Goal: Transaction & Acquisition: Purchase product/service

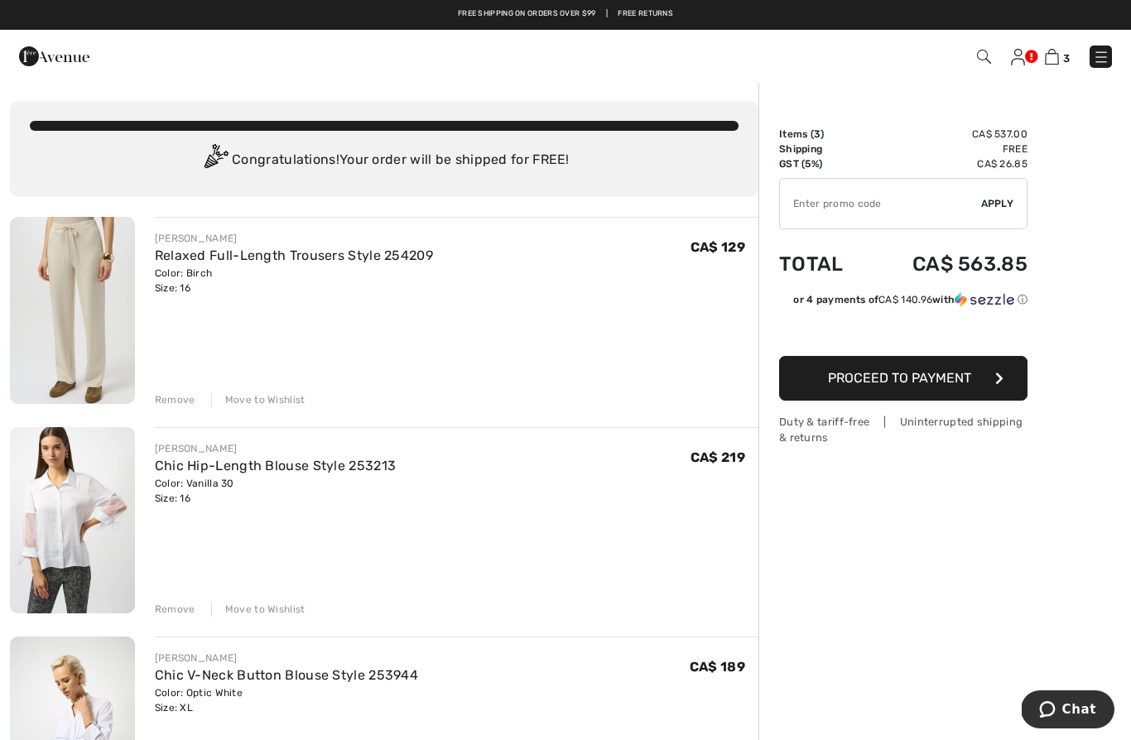
click at [1095, 58] on img at bounding box center [1101, 57] width 17 height 17
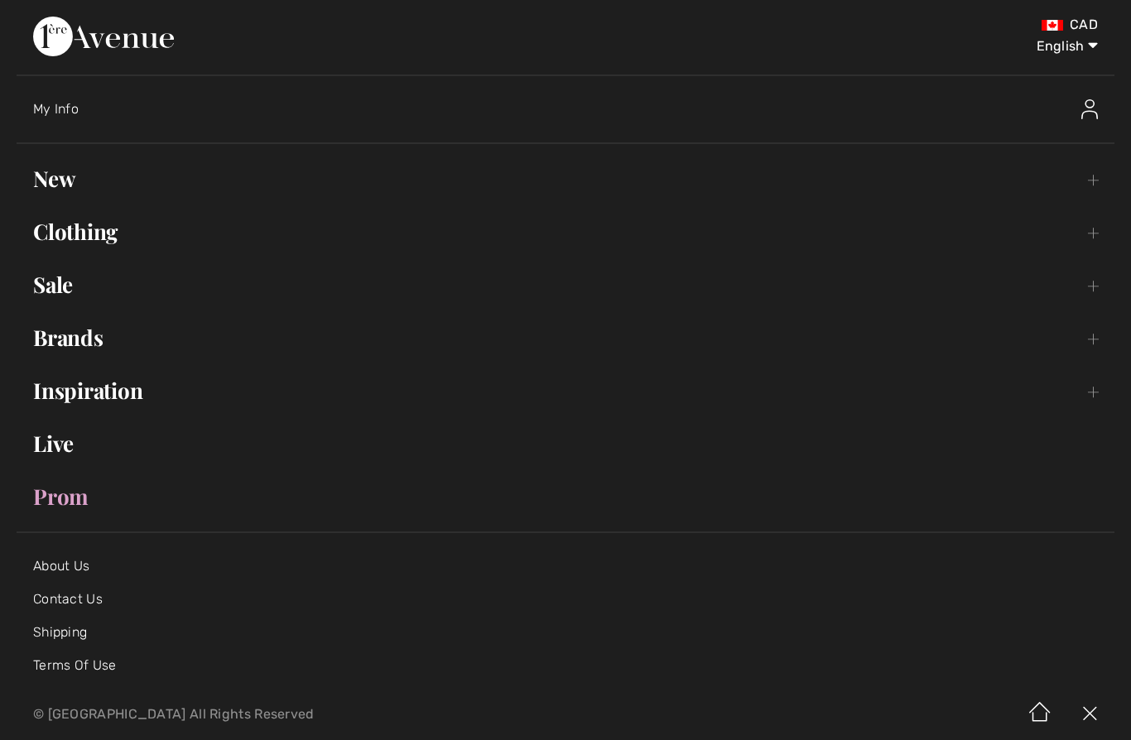
click at [115, 226] on link "Clothing Toggle submenu" at bounding box center [566, 232] width 1098 height 36
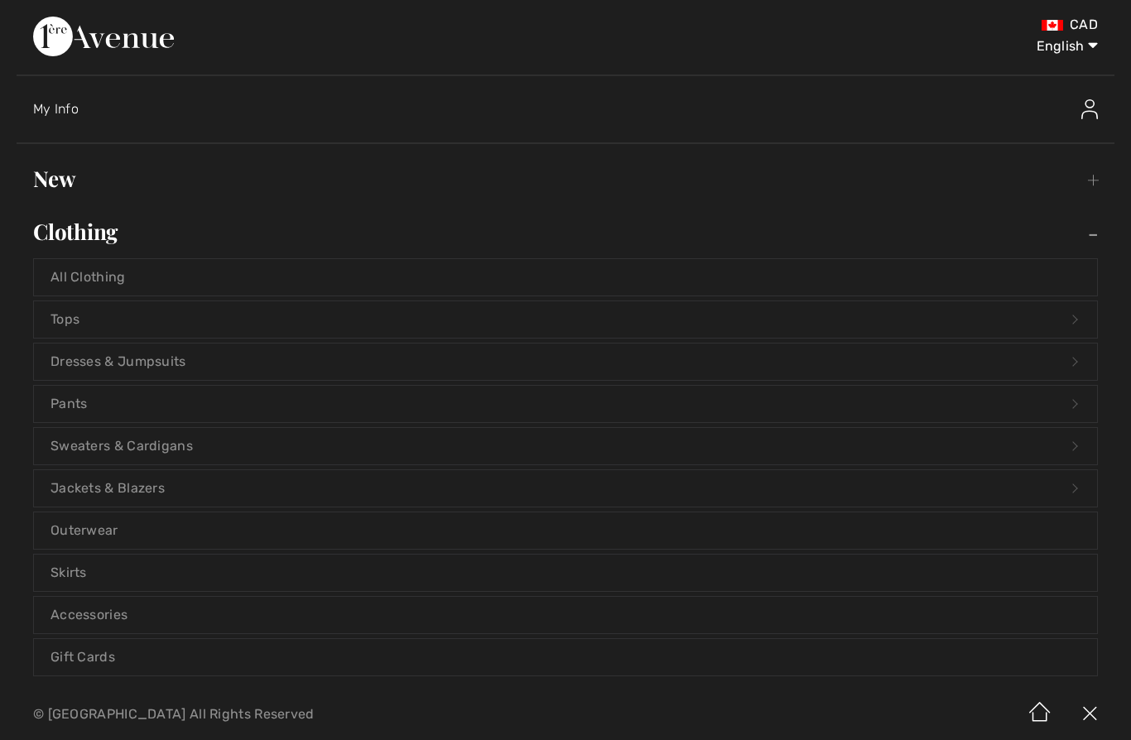
click at [139, 529] on link "Outerwear" at bounding box center [565, 530] width 1063 height 36
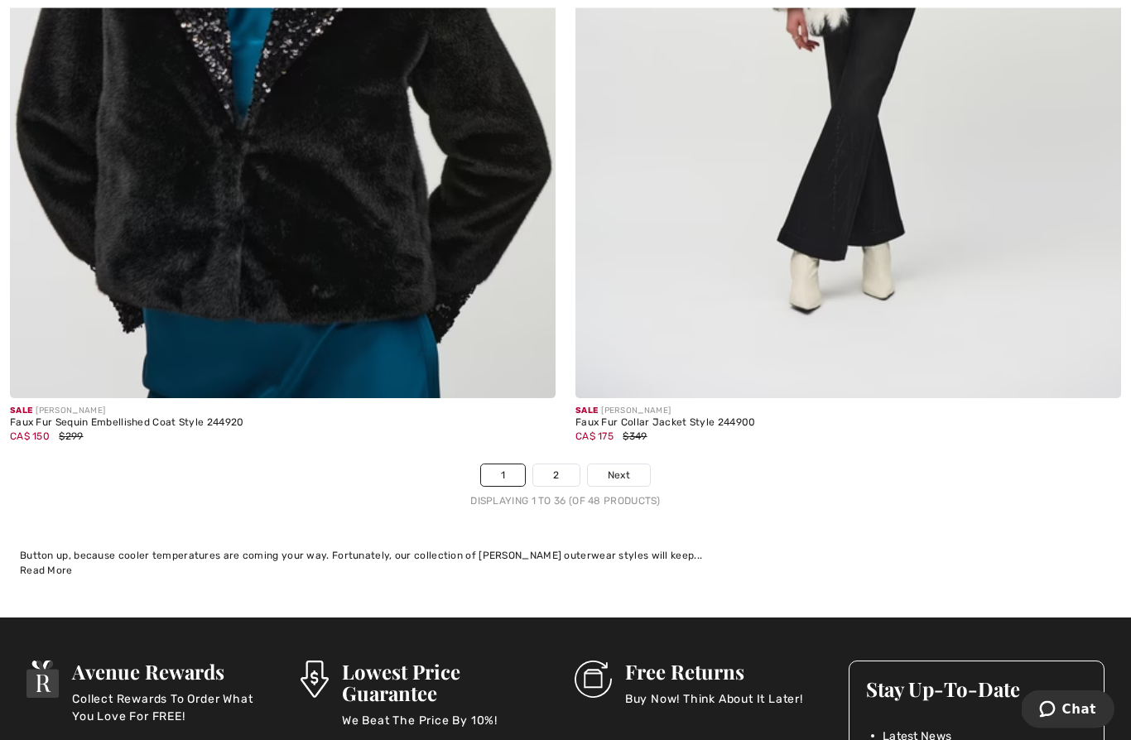
scroll to position [15999, 0]
click at [631, 468] on link "Next" at bounding box center [619, 475] width 62 height 22
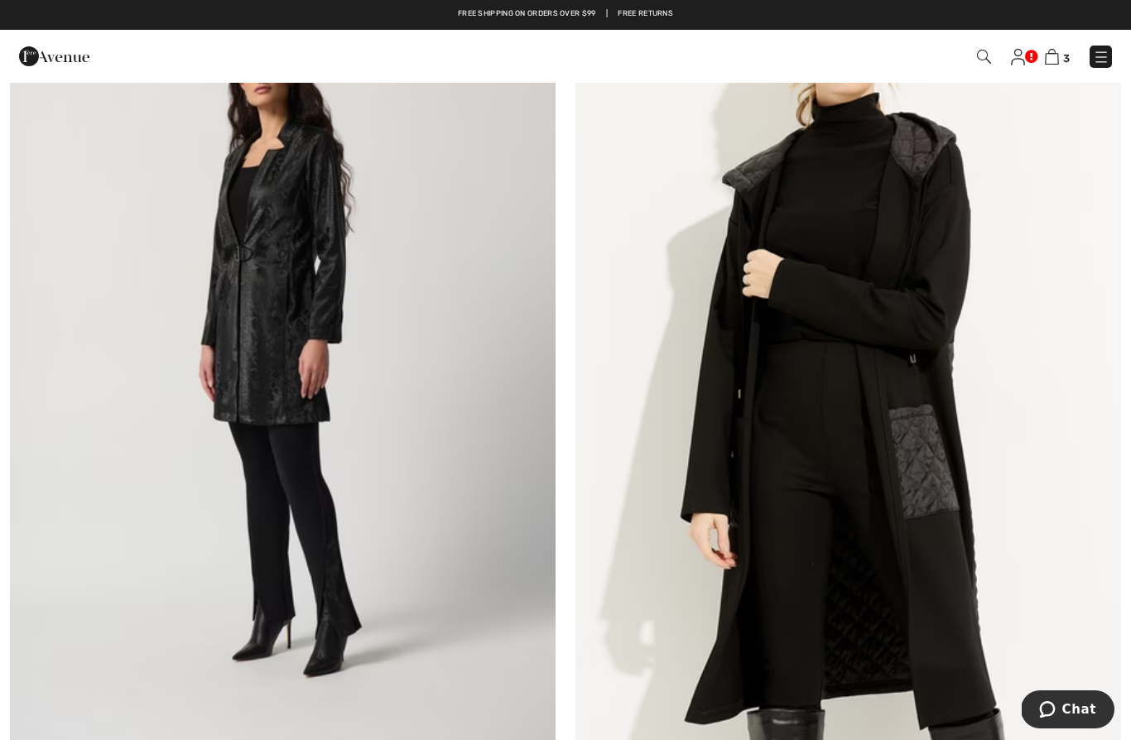
scroll to position [3755, 0]
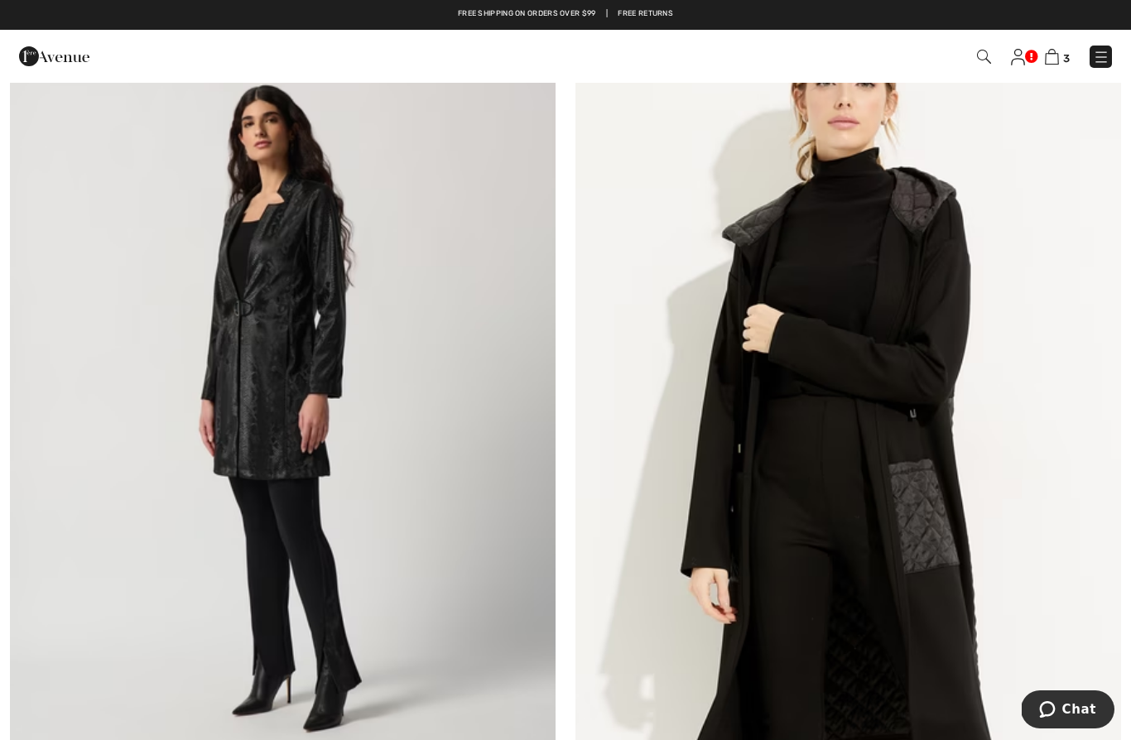
click at [1103, 58] on img at bounding box center [1101, 57] width 17 height 17
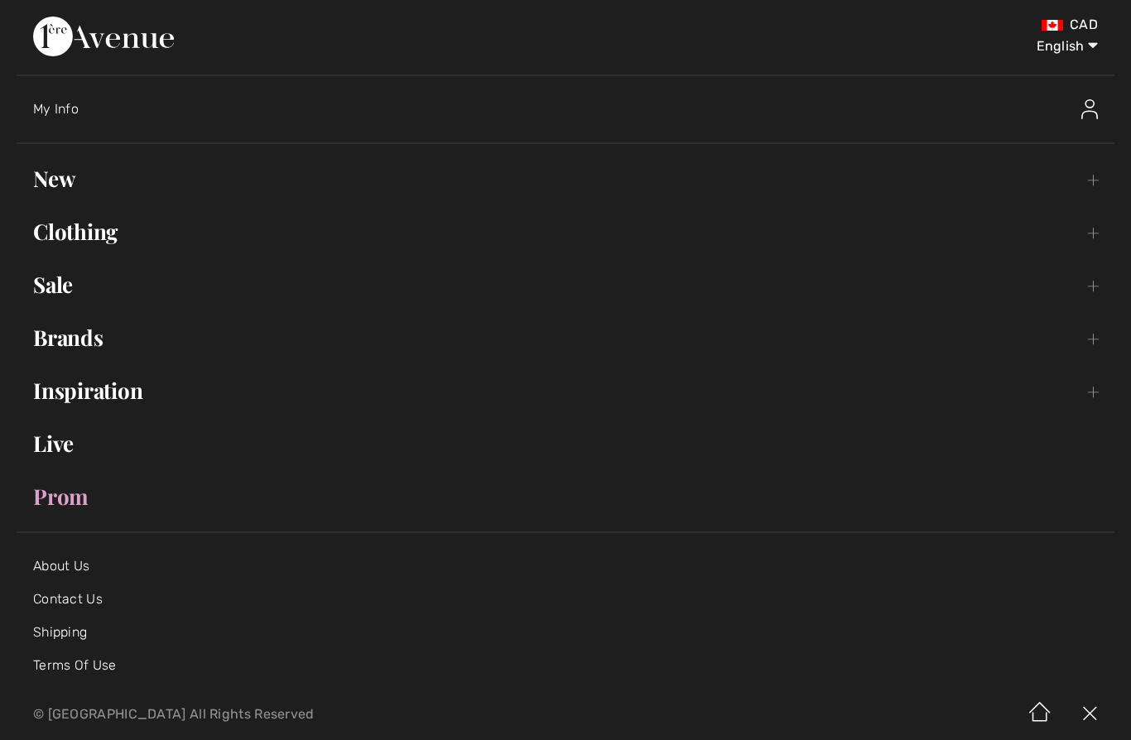
click at [107, 228] on link "Clothing Toggle submenu" at bounding box center [566, 232] width 1098 height 36
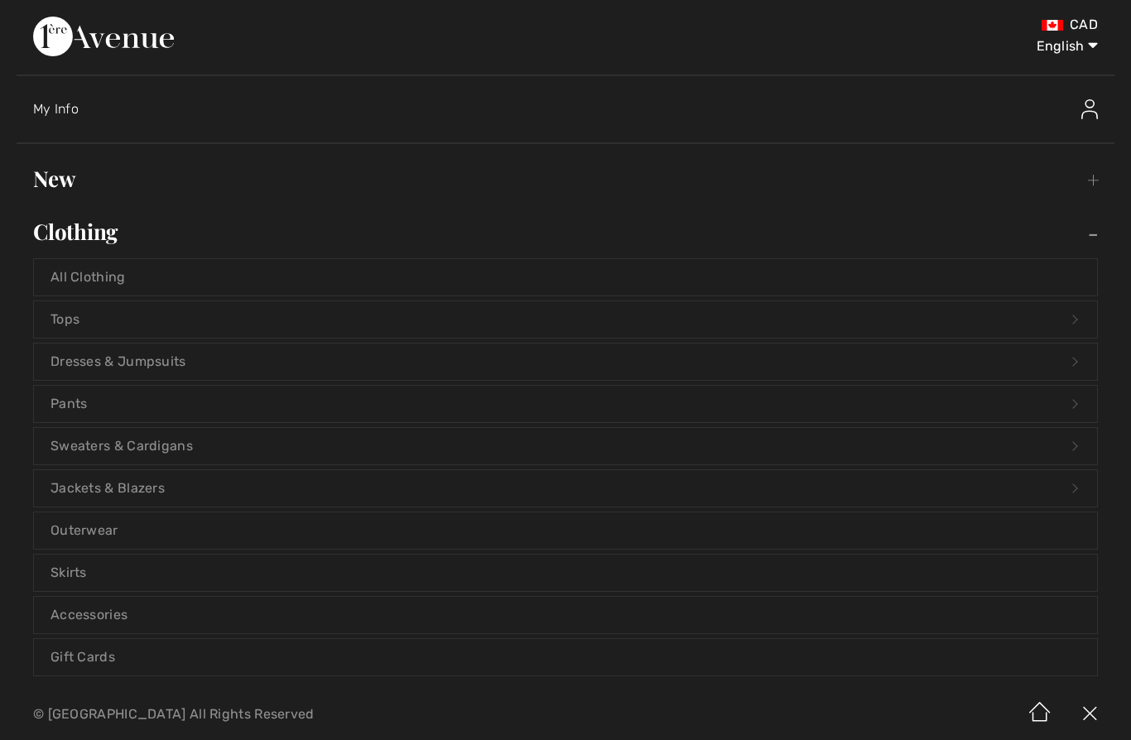
click at [153, 483] on link "Jackets & Blazers Open submenu" at bounding box center [565, 488] width 1063 height 36
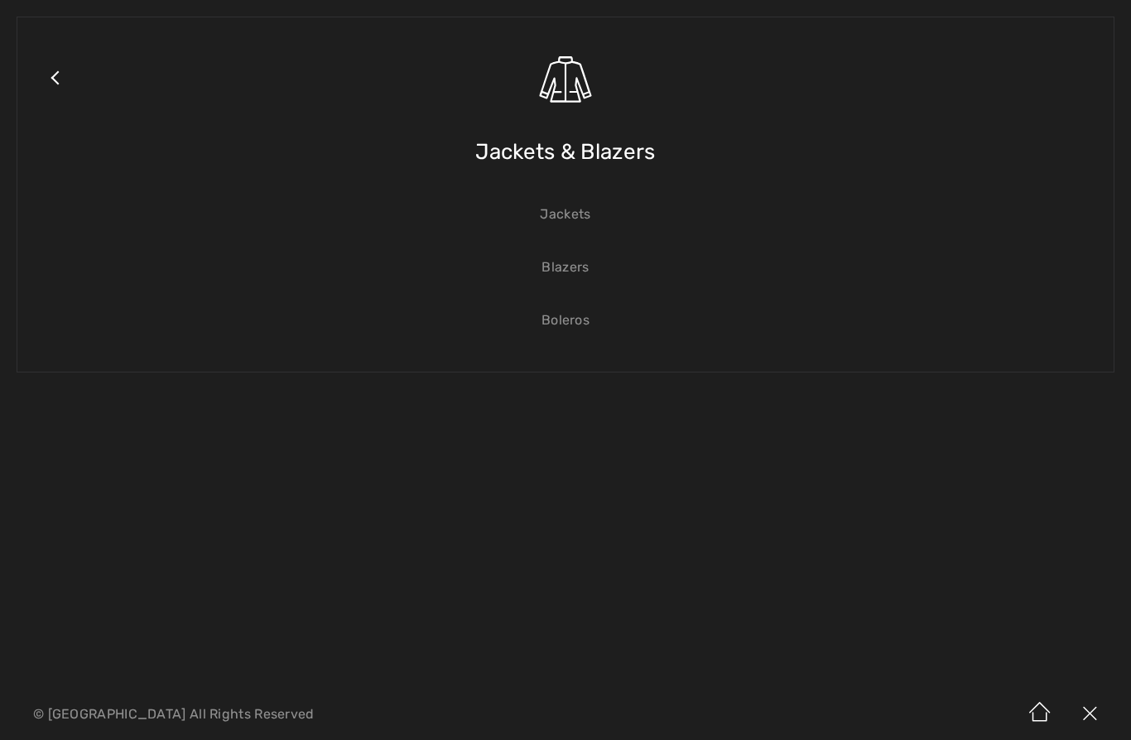
click at [55, 81] on link "Close submenu" at bounding box center [54, 98] width 41 height 129
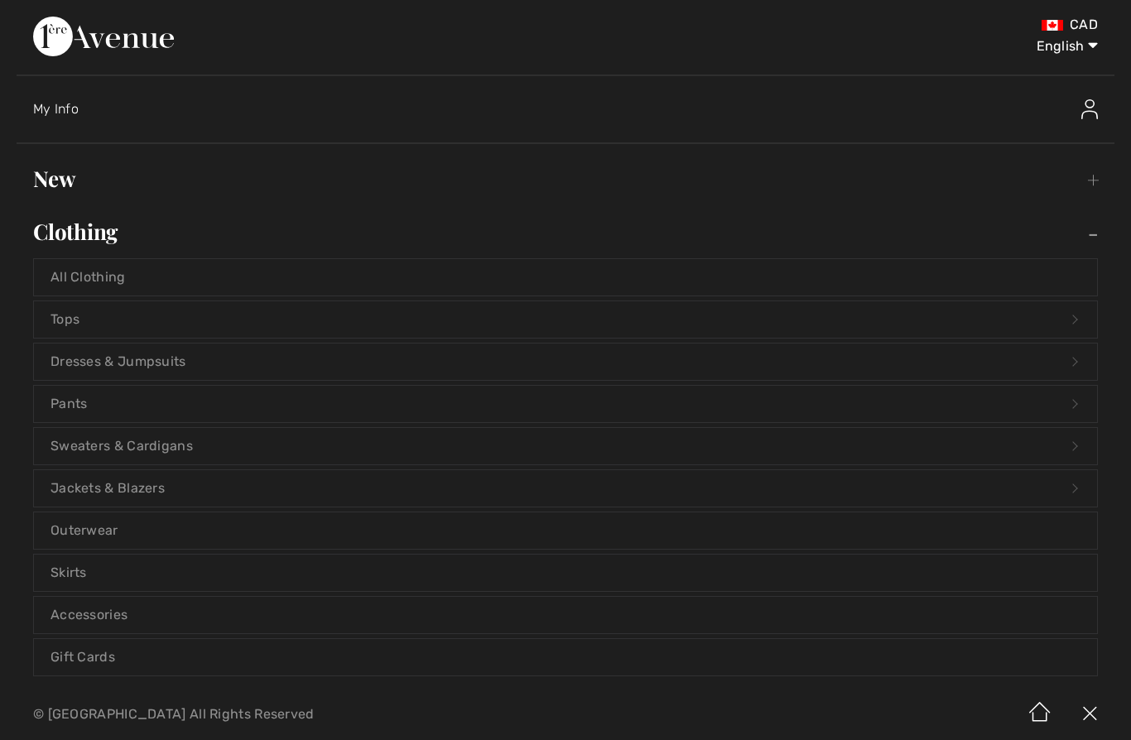
click at [188, 440] on link "Sweaters & Cardigans Open submenu" at bounding box center [565, 446] width 1063 height 36
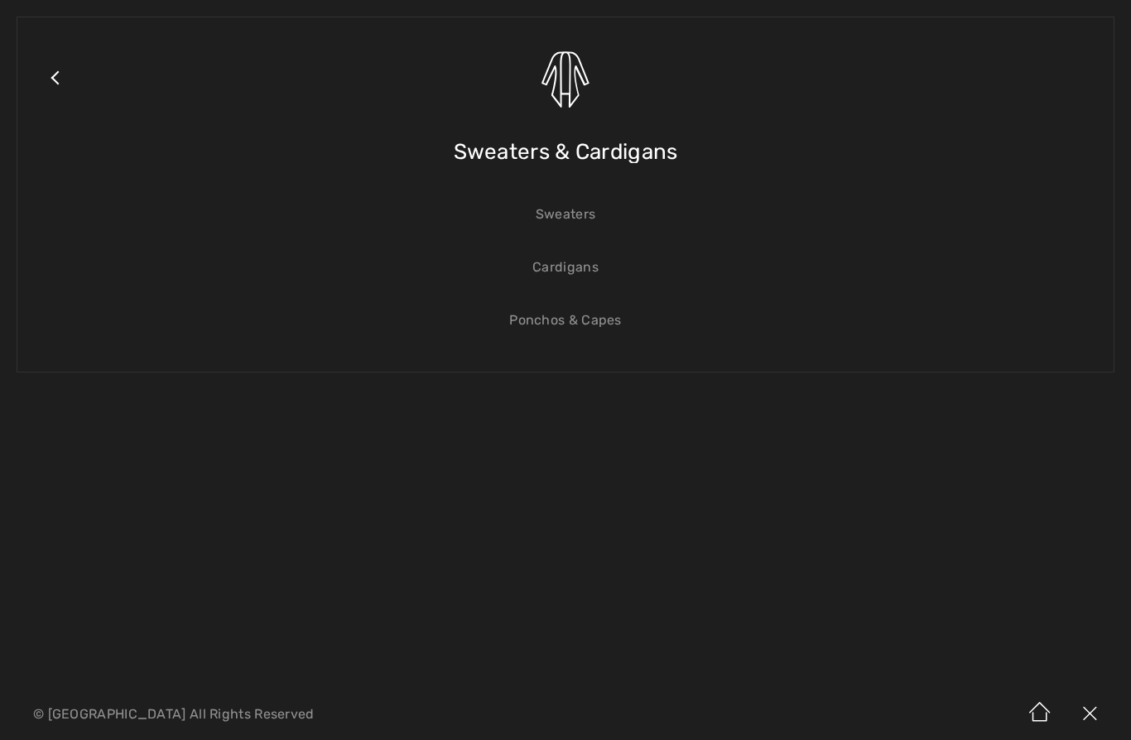
click at [606, 328] on link "Ponchos & Capes" at bounding box center [565, 320] width 1063 height 36
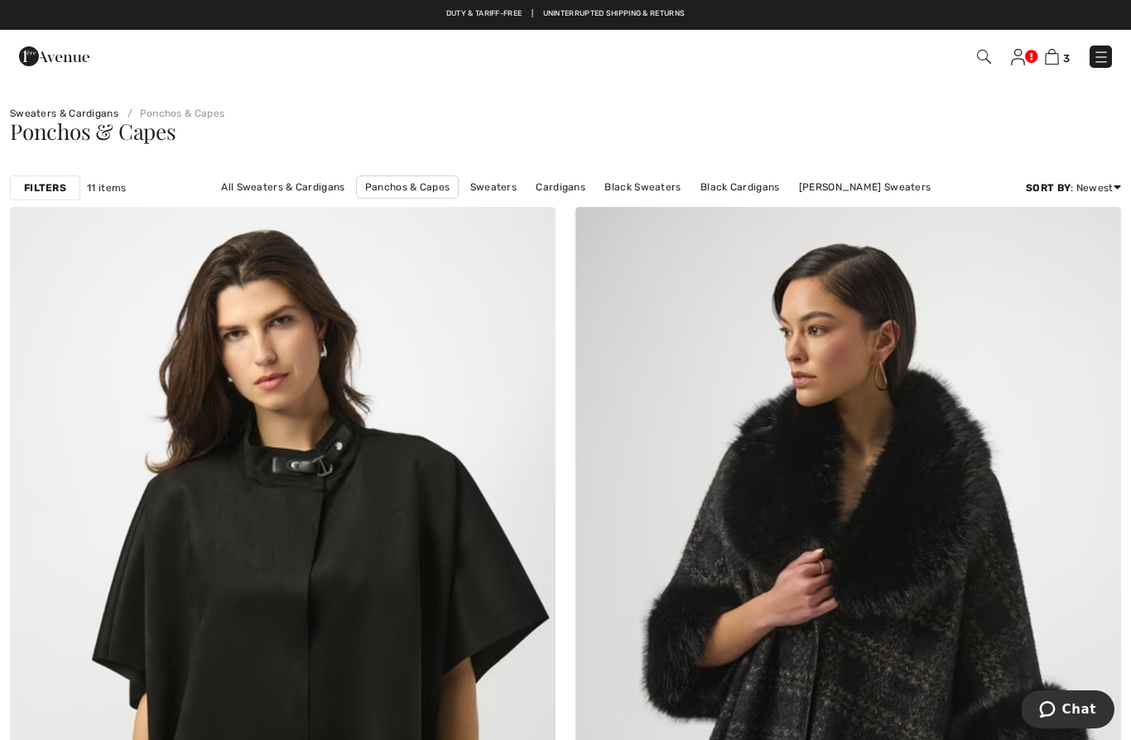
click at [1096, 56] on img at bounding box center [1101, 57] width 17 height 17
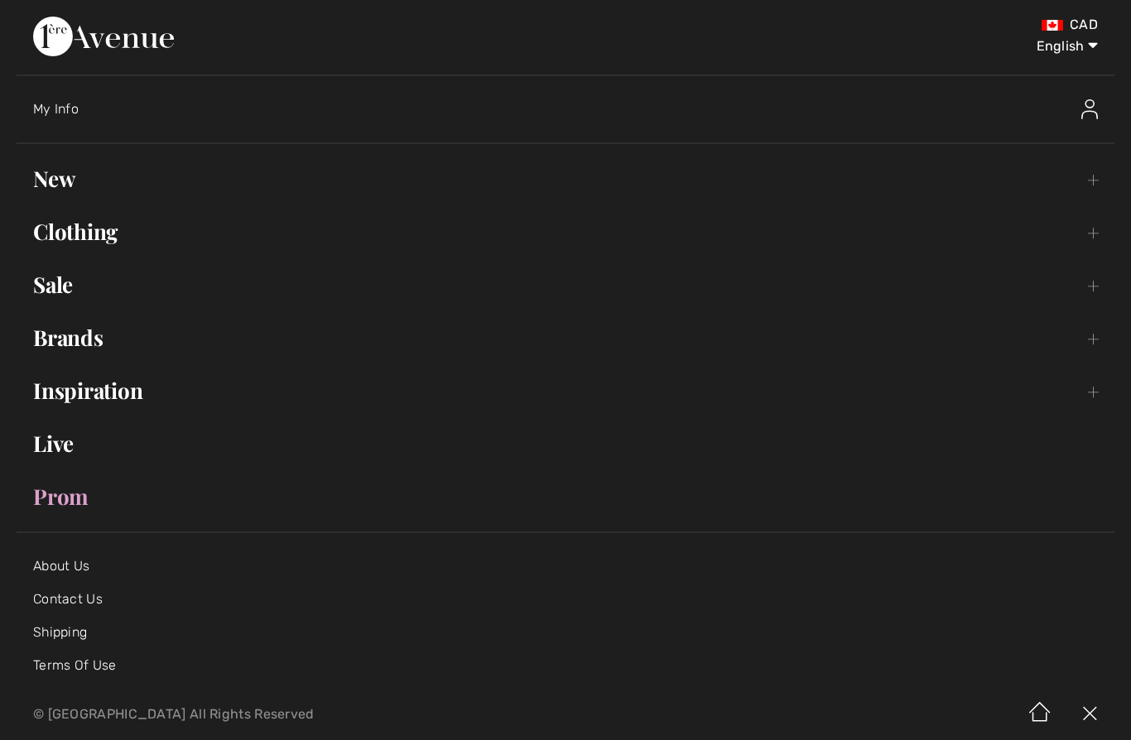
click at [106, 234] on link "Clothing Toggle submenu" at bounding box center [566, 232] width 1098 height 36
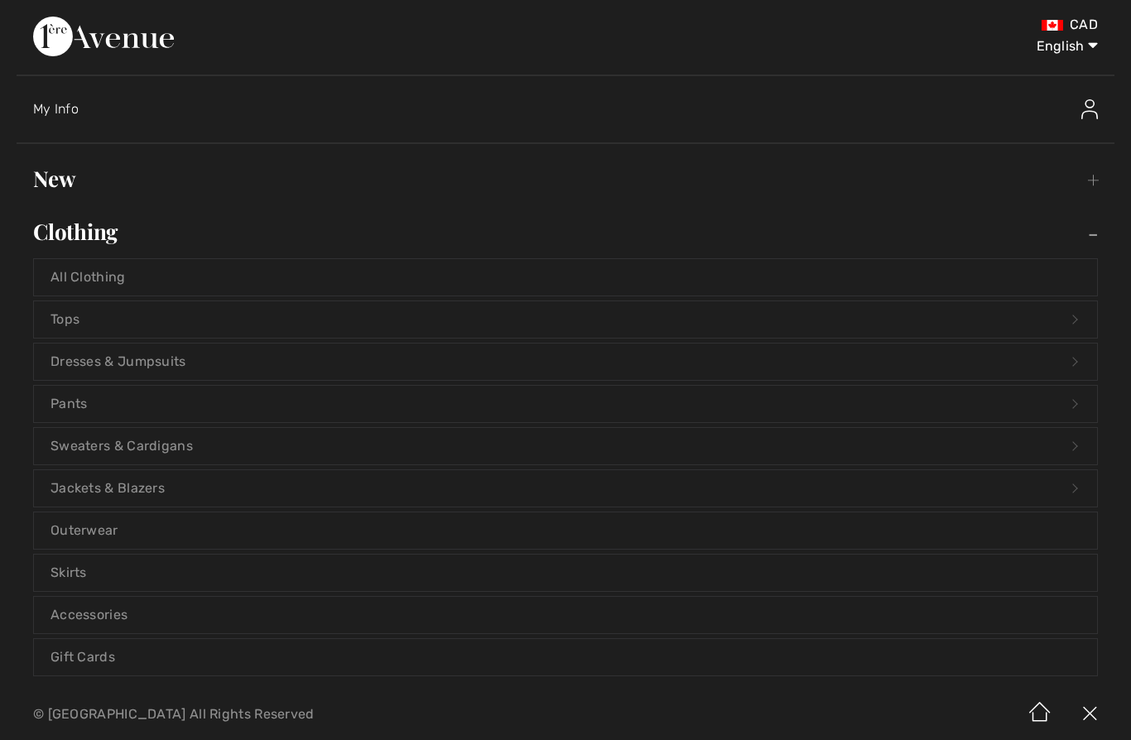
click at [179, 450] on link "Sweaters & Cardigans Open submenu" at bounding box center [565, 446] width 1063 height 36
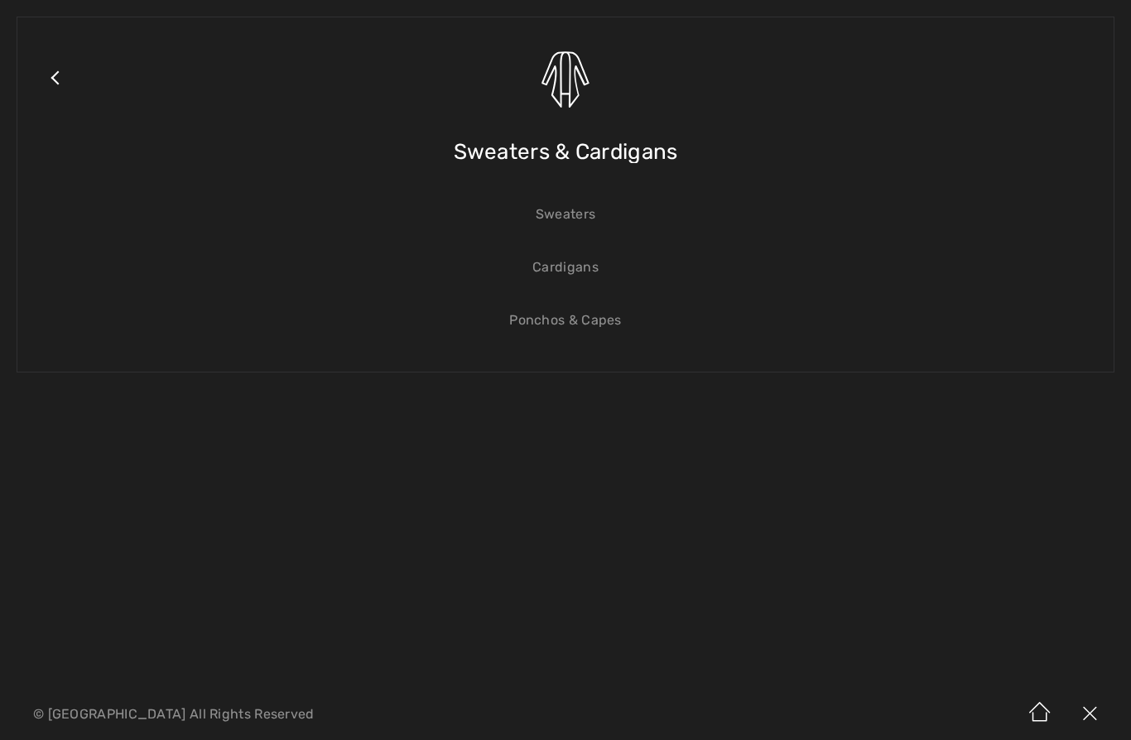
click at [574, 272] on link "Cardigans" at bounding box center [565, 267] width 1063 height 36
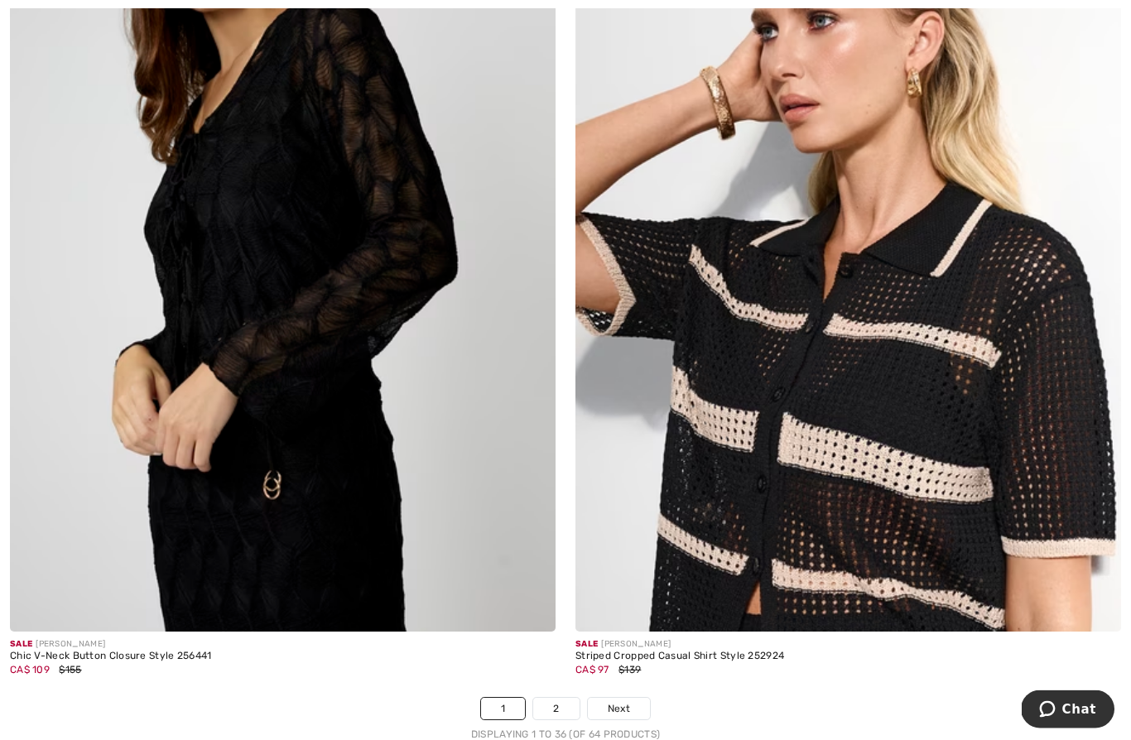
scroll to position [15758, 0]
click at [621, 701] on span "Next" at bounding box center [619, 708] width 22 height 15
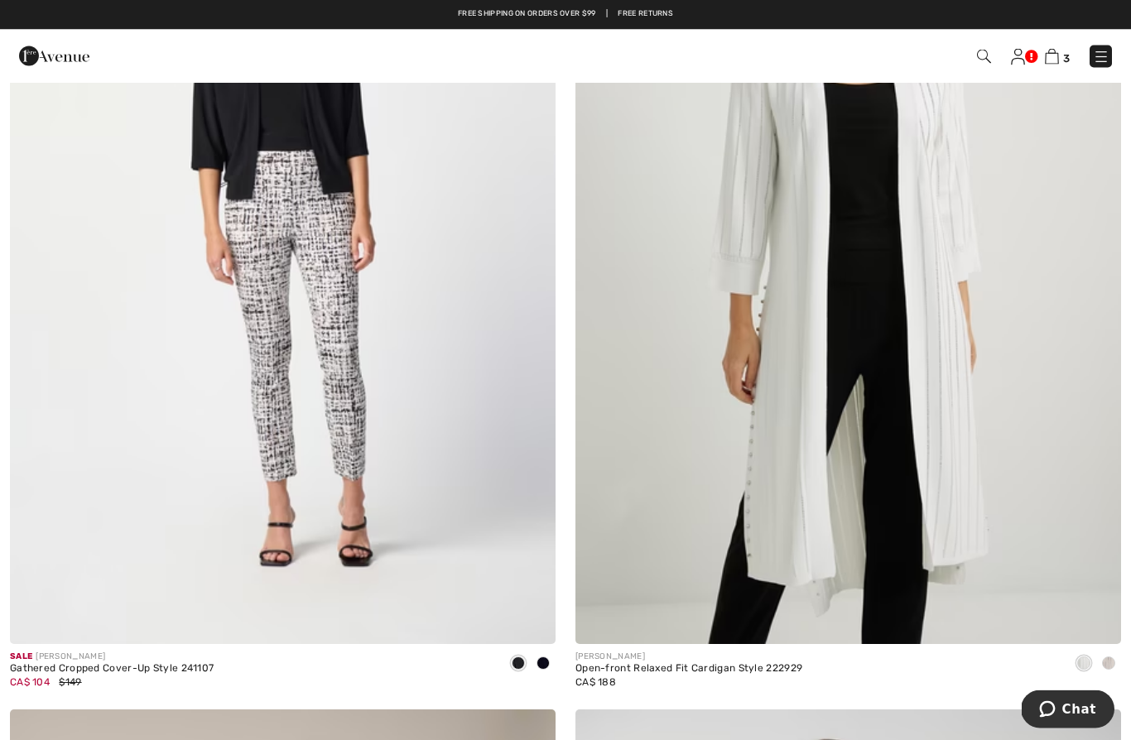
scroll to position [11328, 0]
click at [1106, 59] on img at bounding box center [1101, 57] width 17 height 17
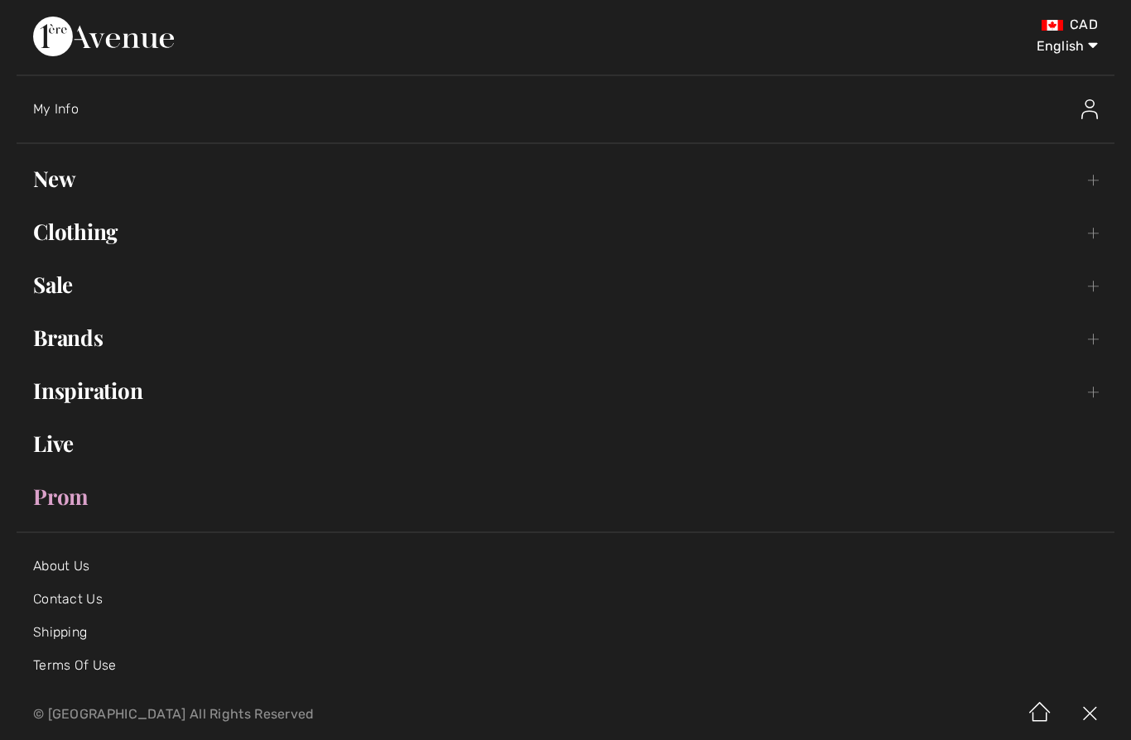
click at [103, 227] on link "Clothing Toggle submenu" at bounding box center [566, 232] width 1098 height 36
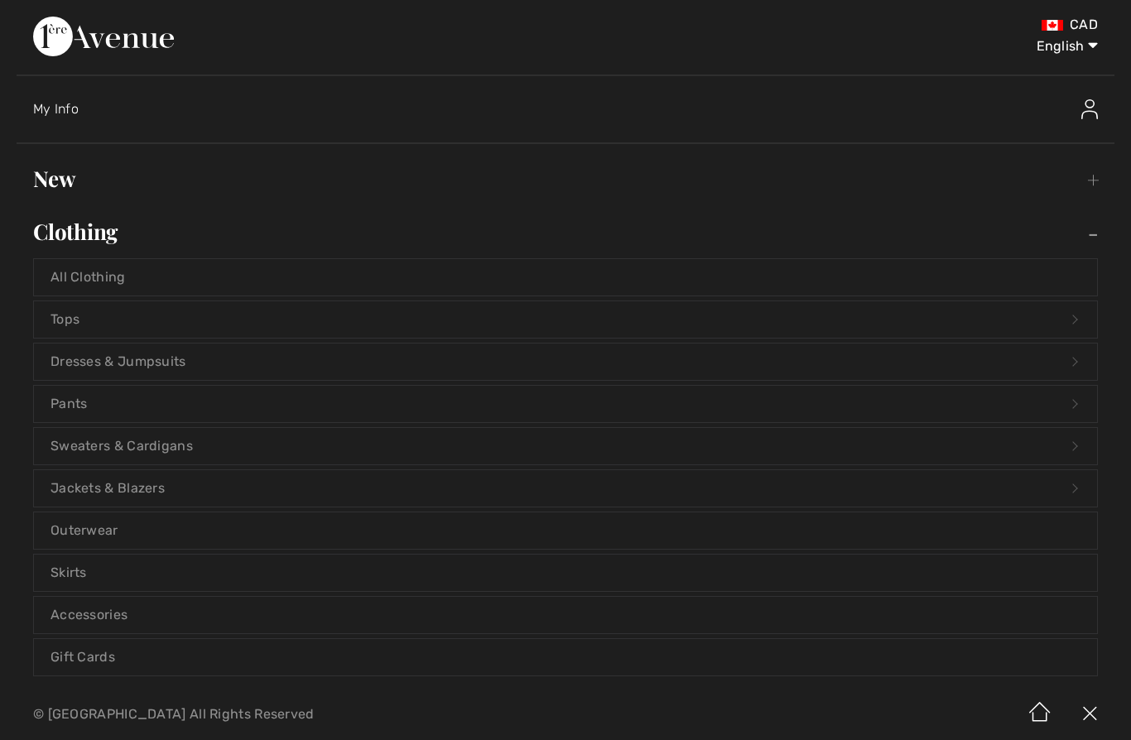
click at [151, 490] on link "Jackets & Blazers Open submenu" at bounding box center [565, 488] width 1063 height 36
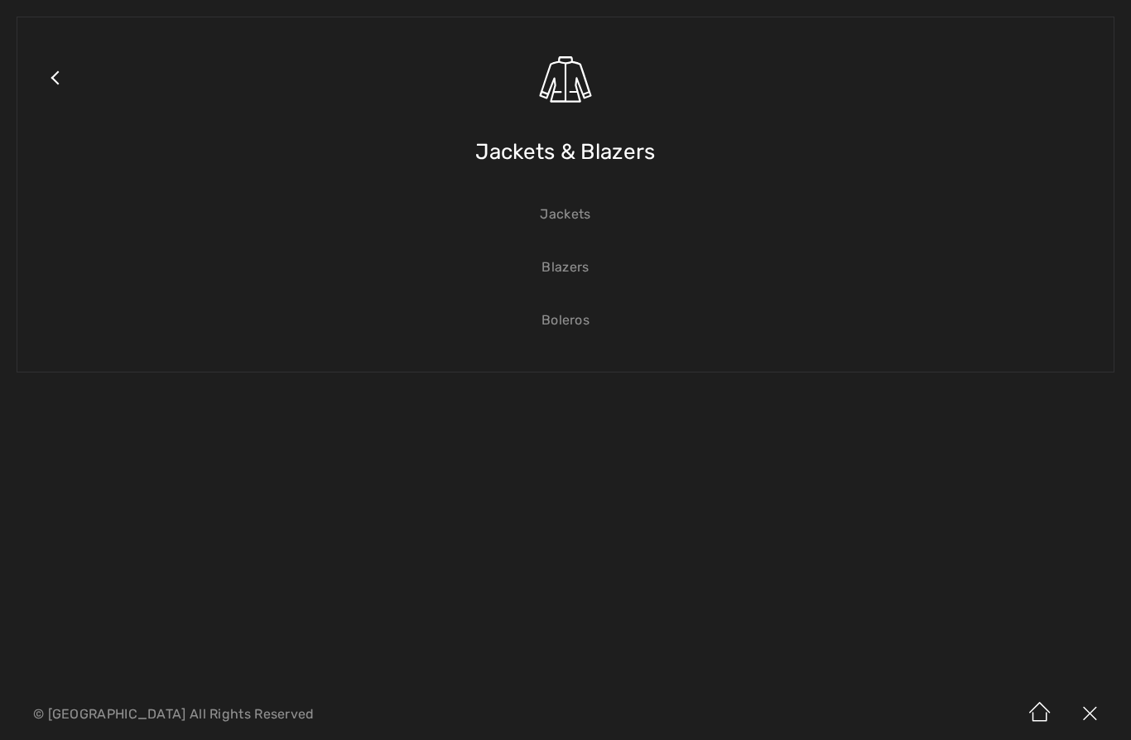
click at [574, 316] on link "Boleros" at bounding box center [565, 320] width 1063 height 36
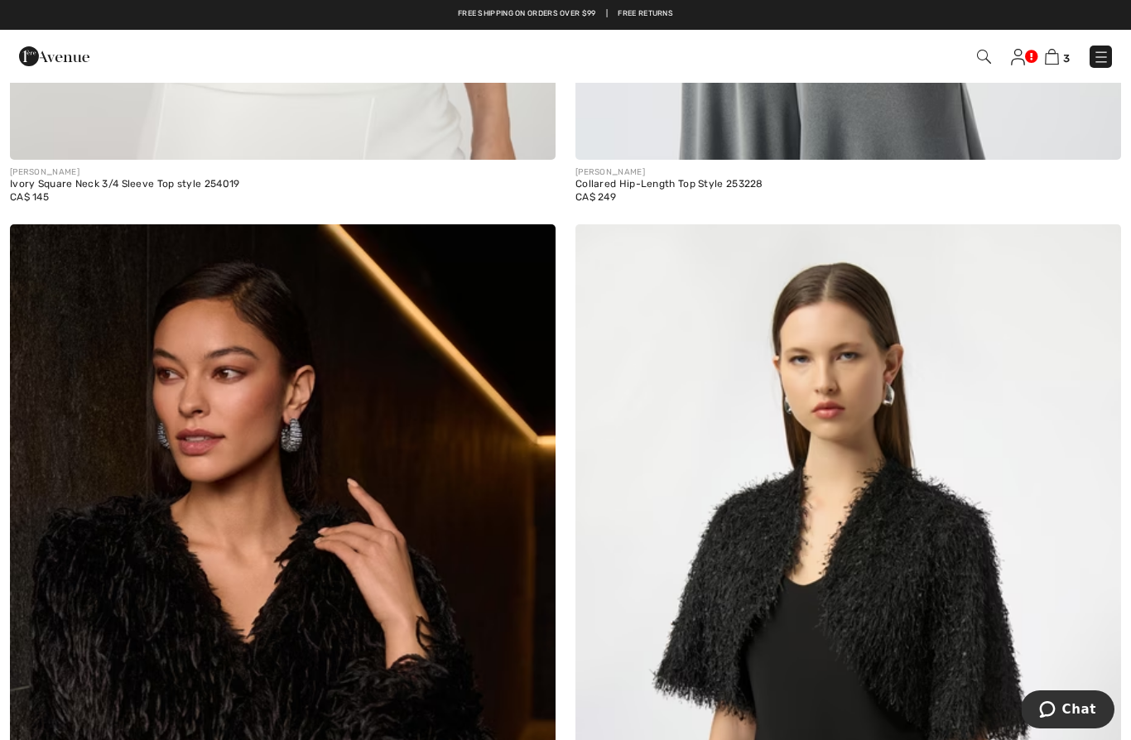
scroll to position [831, 0]
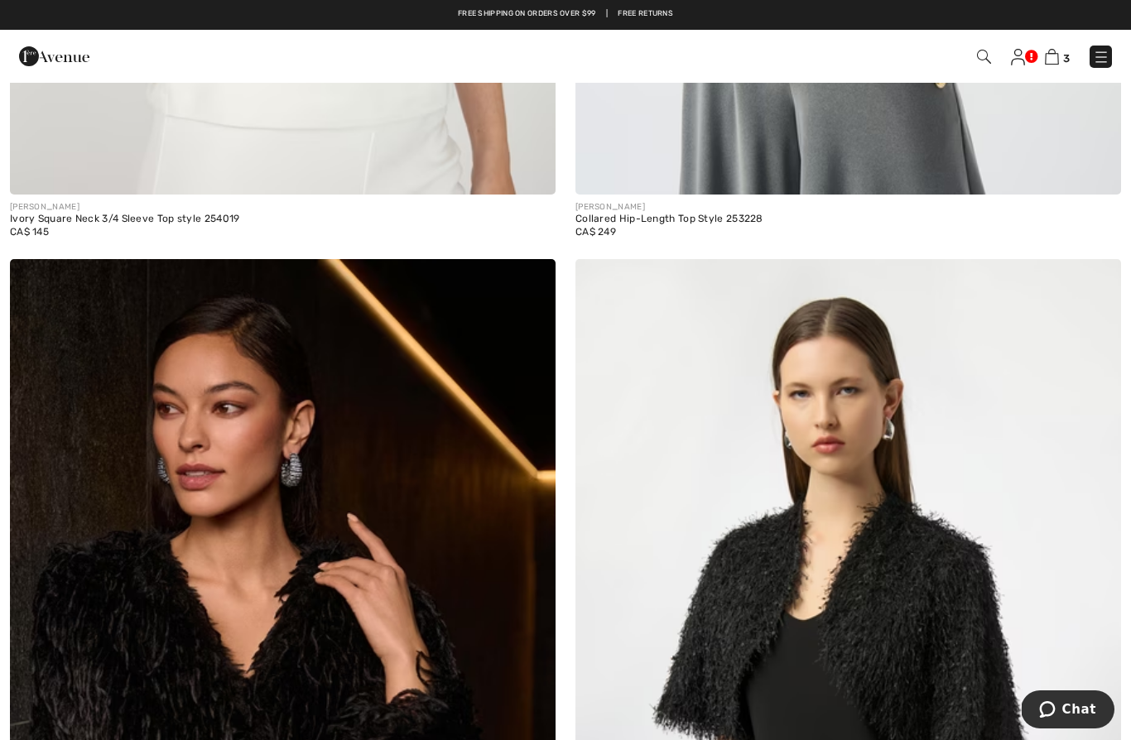
click at [984, 60] on img at bounding box center [984, 57] width 14 height 14
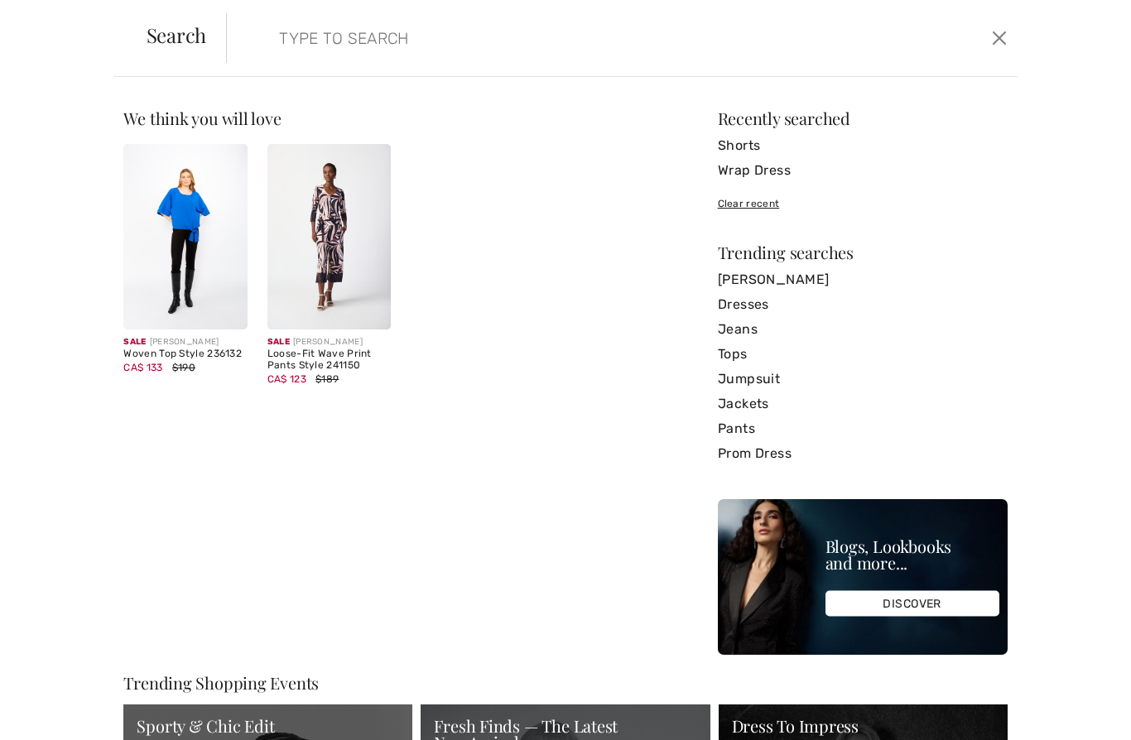
click at [370, 31] on input "search" at bounding box center [537, 38] width 540 height 50
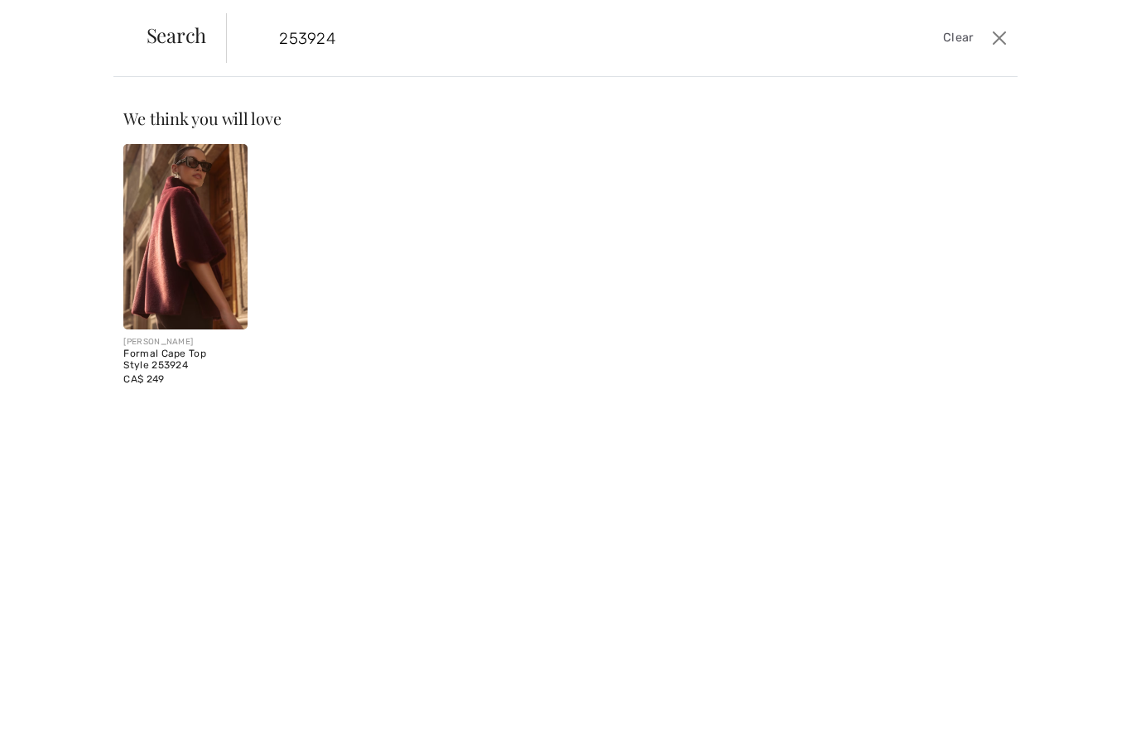
type input "253924"
click at [166, 349] on div "Formal Cape Top Style 253924" at bounding box center [184, 359] width 123 height 23
click at [195, 262] on img at bounding box center [184, 236] width 123 height 185
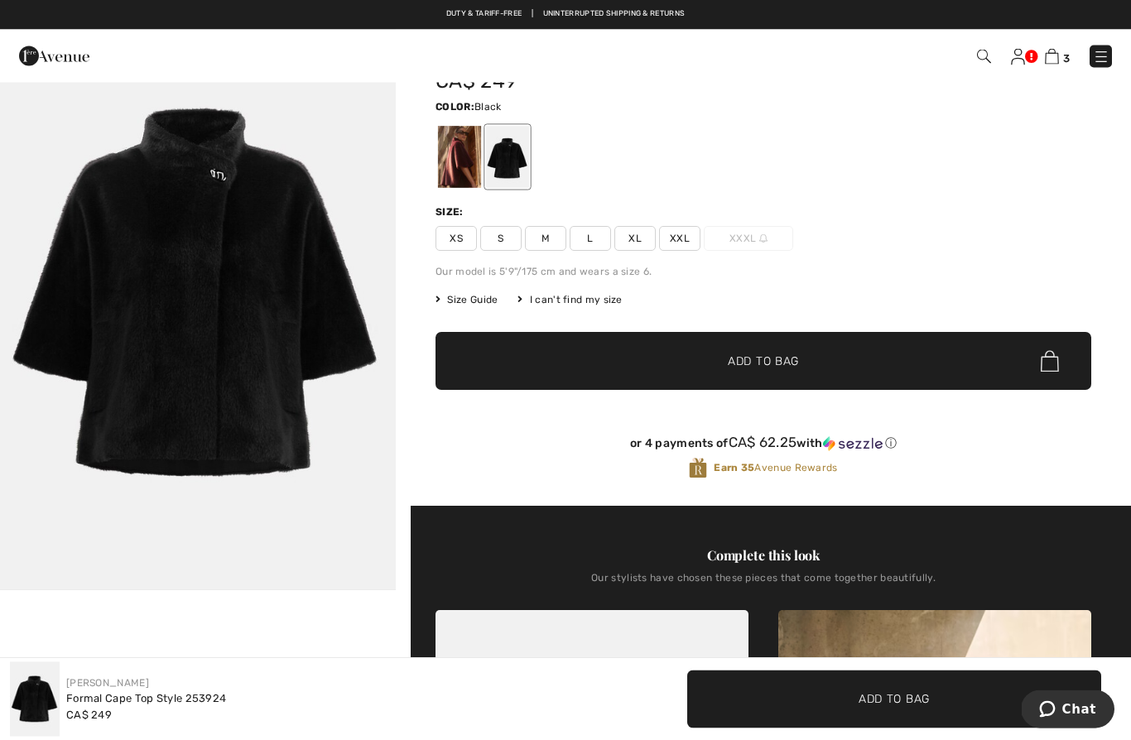
scroll to position [84, 0]
click at [452, 147] on div at bounding box center [459, 157] width 43 height 62
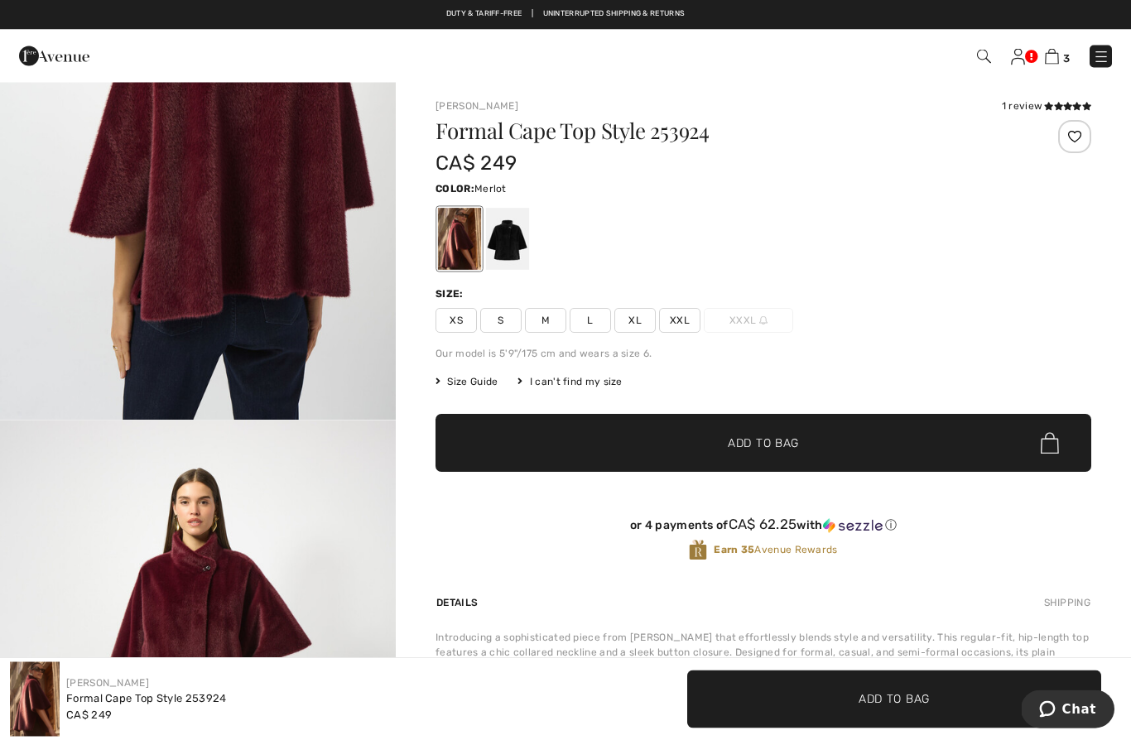
scroll to position [0, 0]
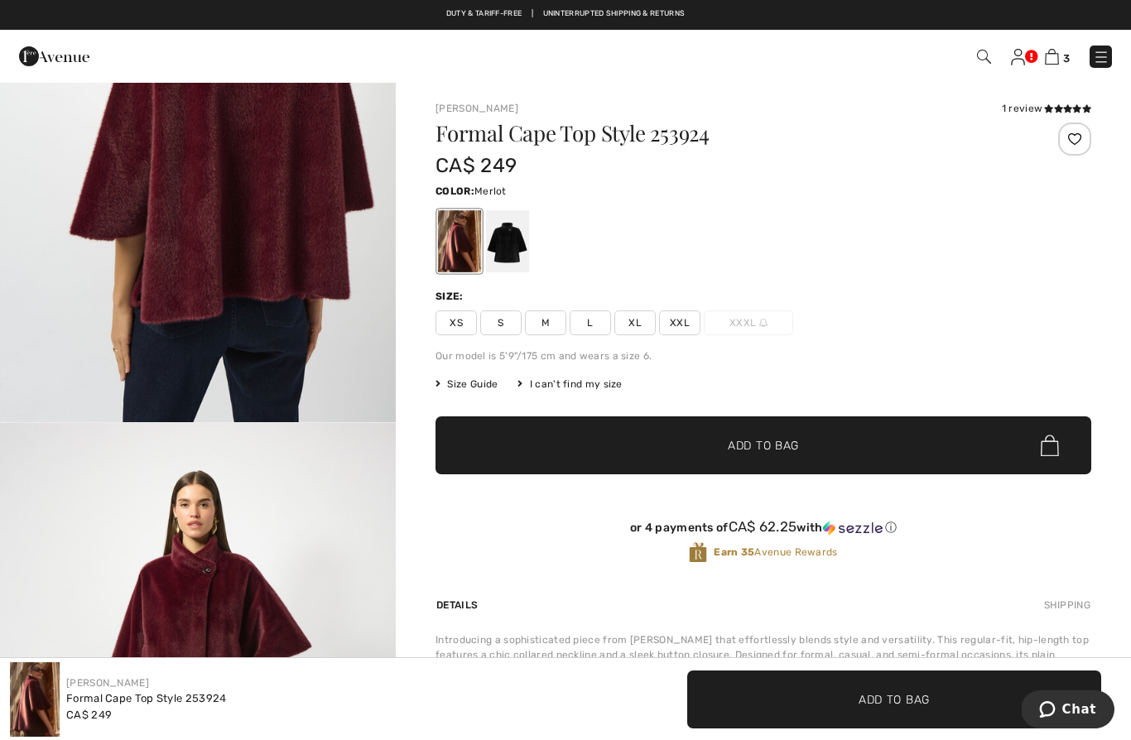
click at [482, 382] on span "Size Guide" at bounding box center [466, 384] width 62 height 15
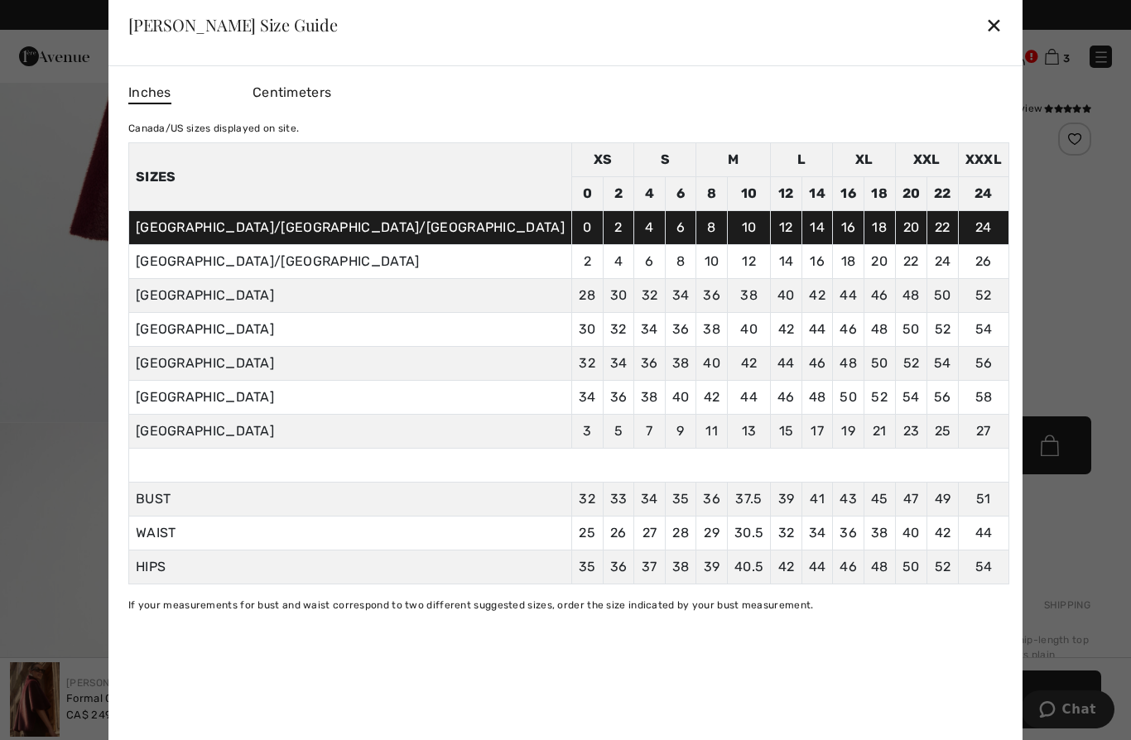
click at [985, 24] on div "✕" at bounding box center [993, 24] width 17 height 35
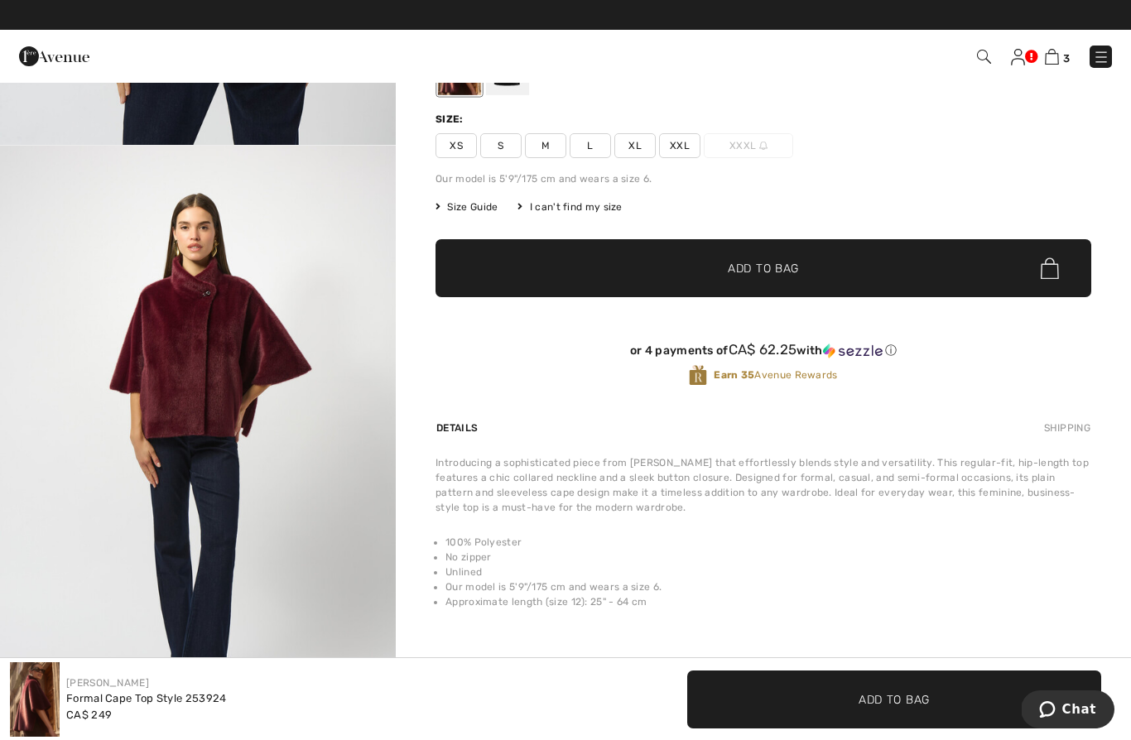
scroll to position [2096, 0]
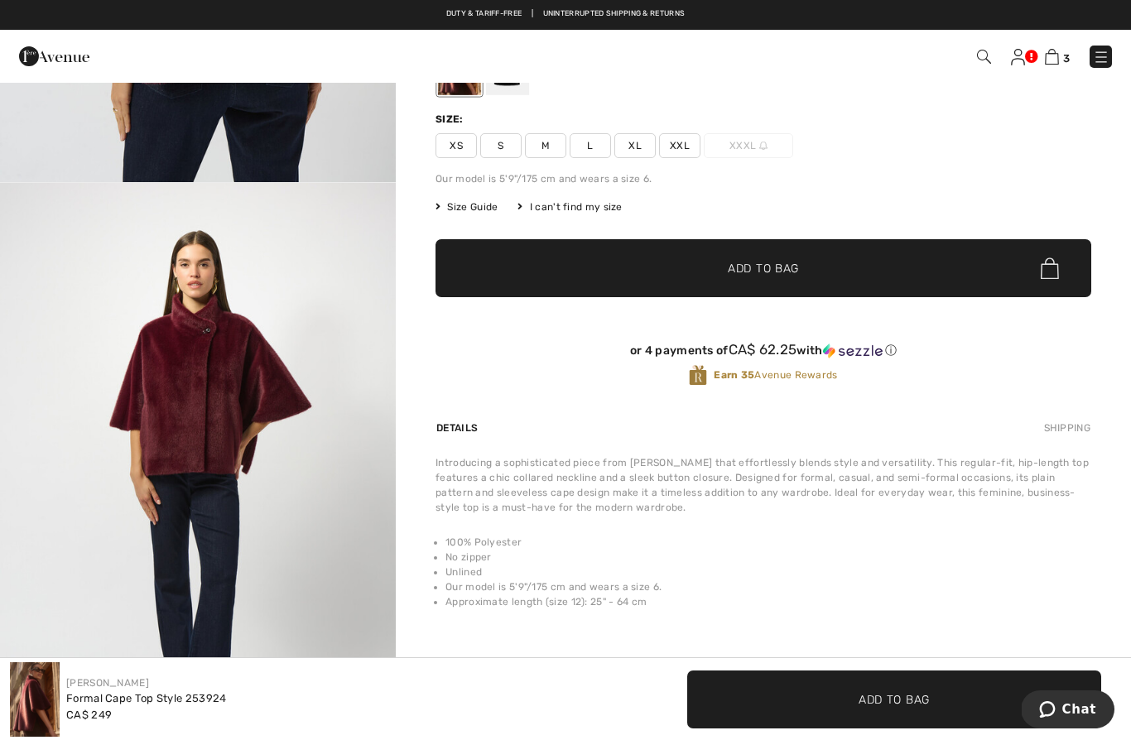
click at [632, 143] on span "XL" at bounding box center [634, 145] width 41 height 25
click at [837, 278] on span "✔ Added to Bag Add to Bag" at bounding box center [763, 268] width 656 height 58
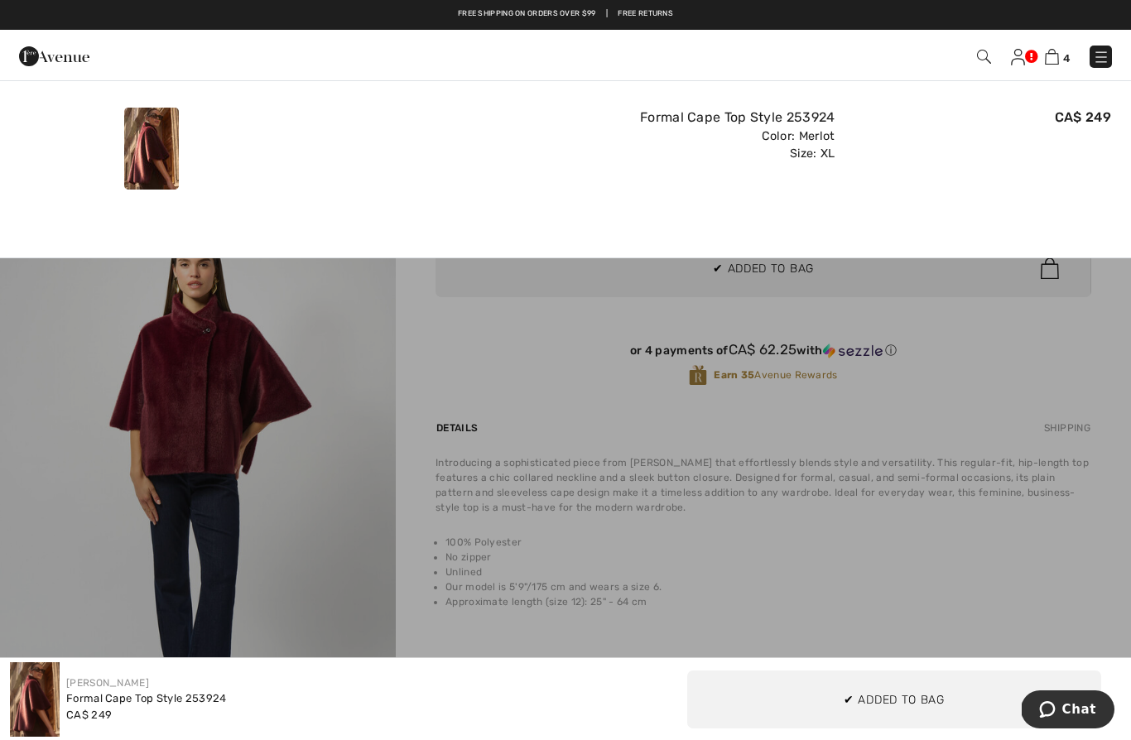
scroll to position [0, 0]
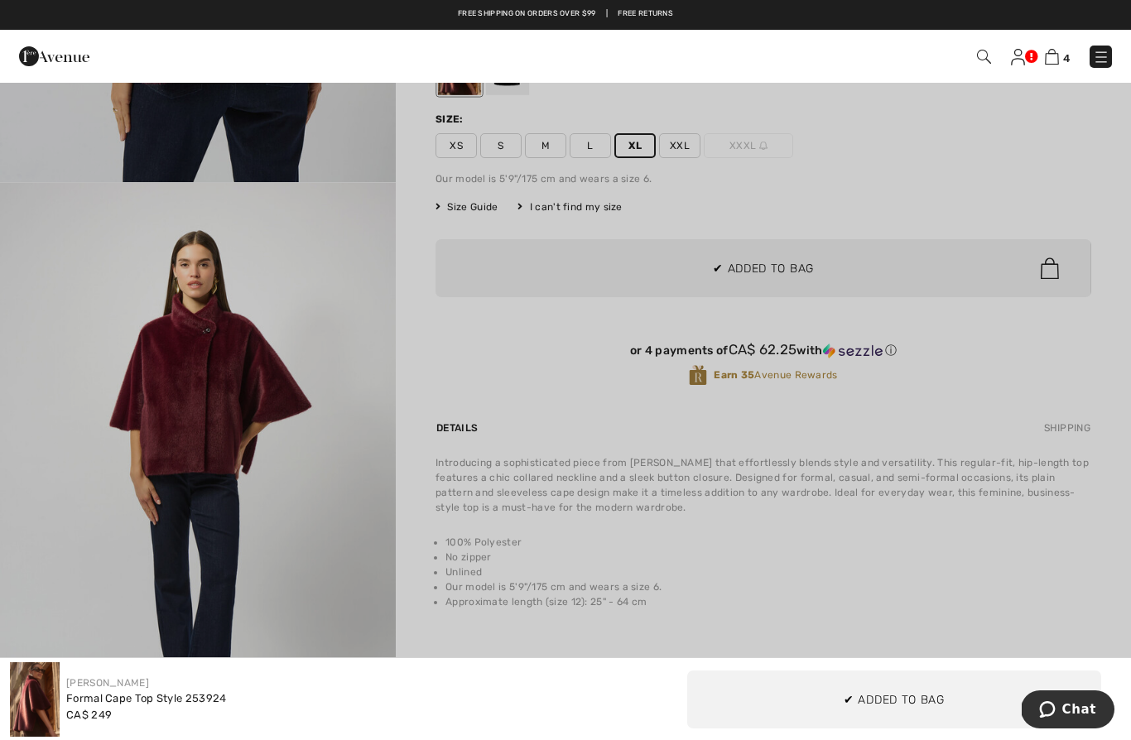
click at [1012, 392] on div at bounding box center [565, 370] width 1131 height 740
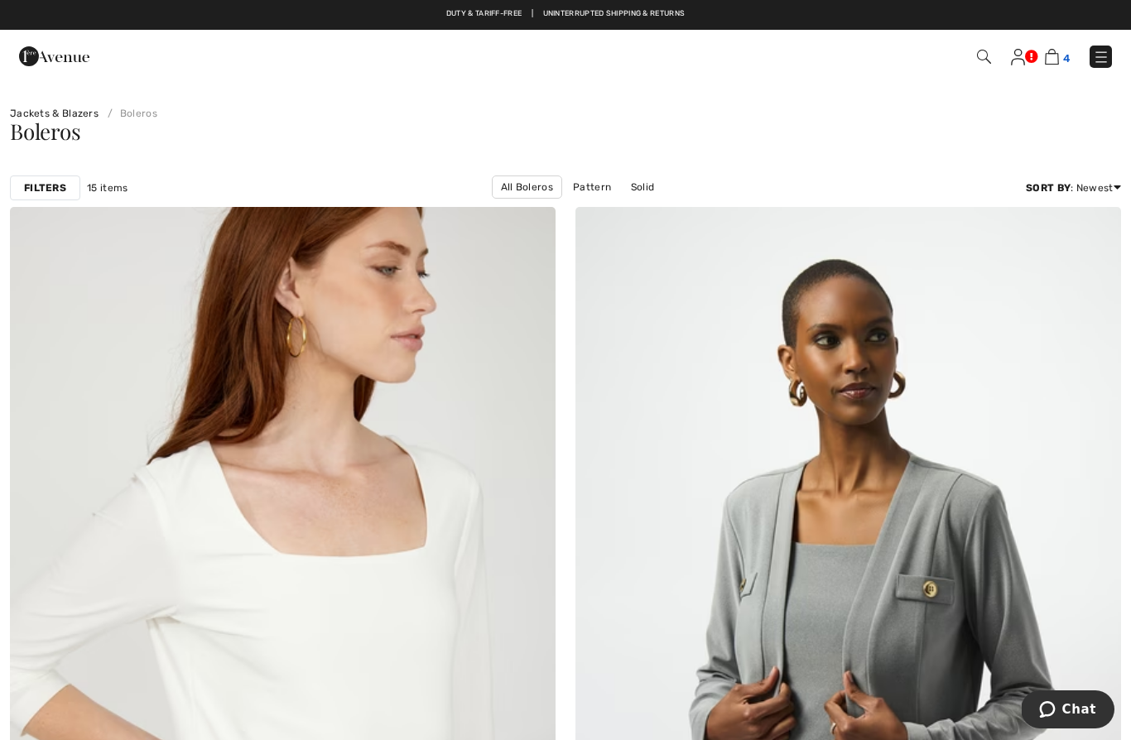
click at [1055, 63] on img at bounding box center [1052, 57] width 14 height 16
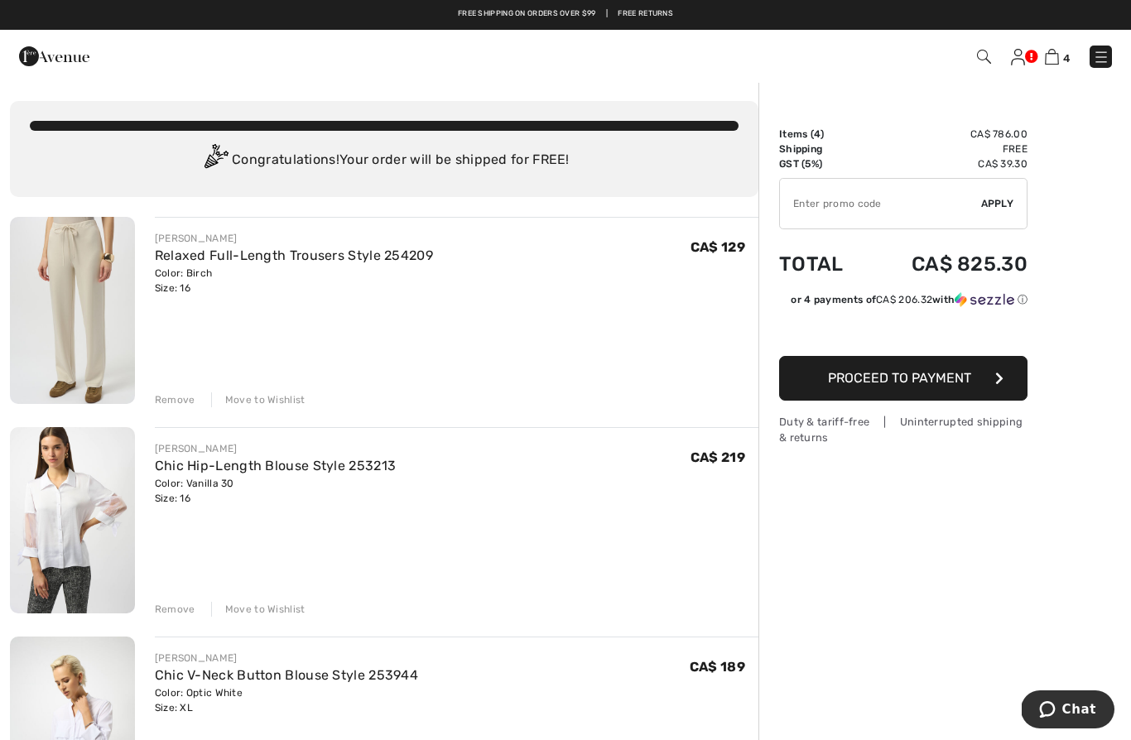
click at [182, 406] on div "Remove" at bounding box center [175, 399] width 41 height 15
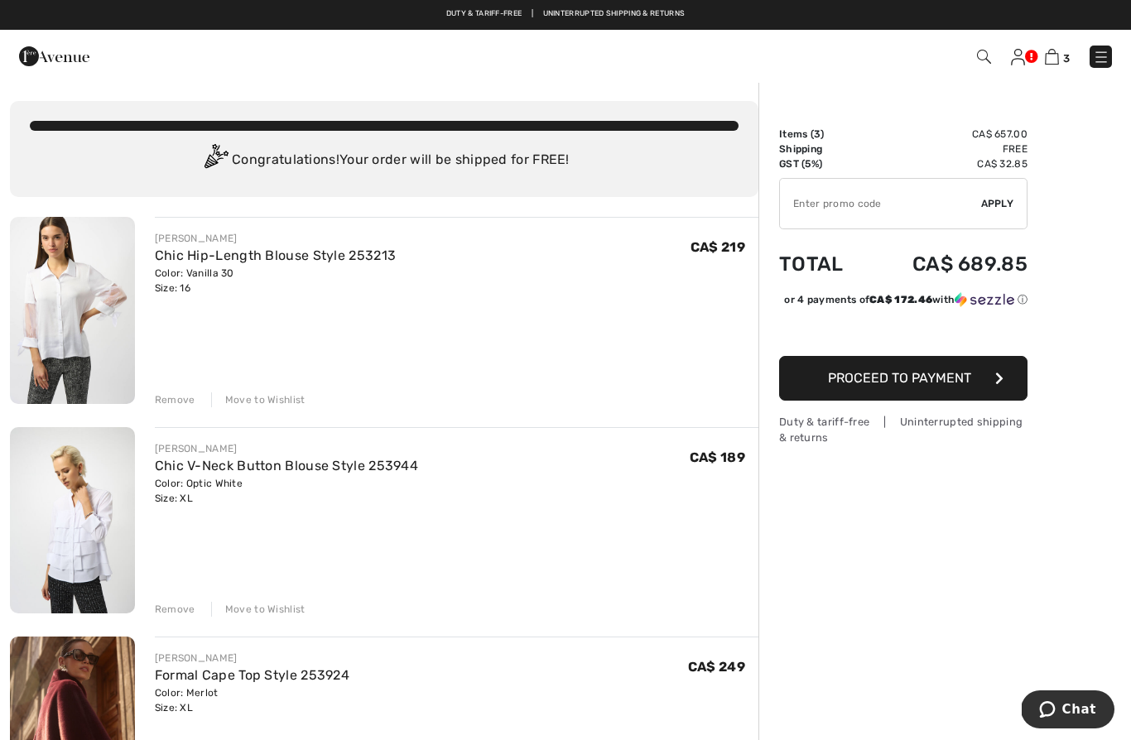
click at [180, 608] on div "Remove" at bounding box center [175, 609] width 41 height 15
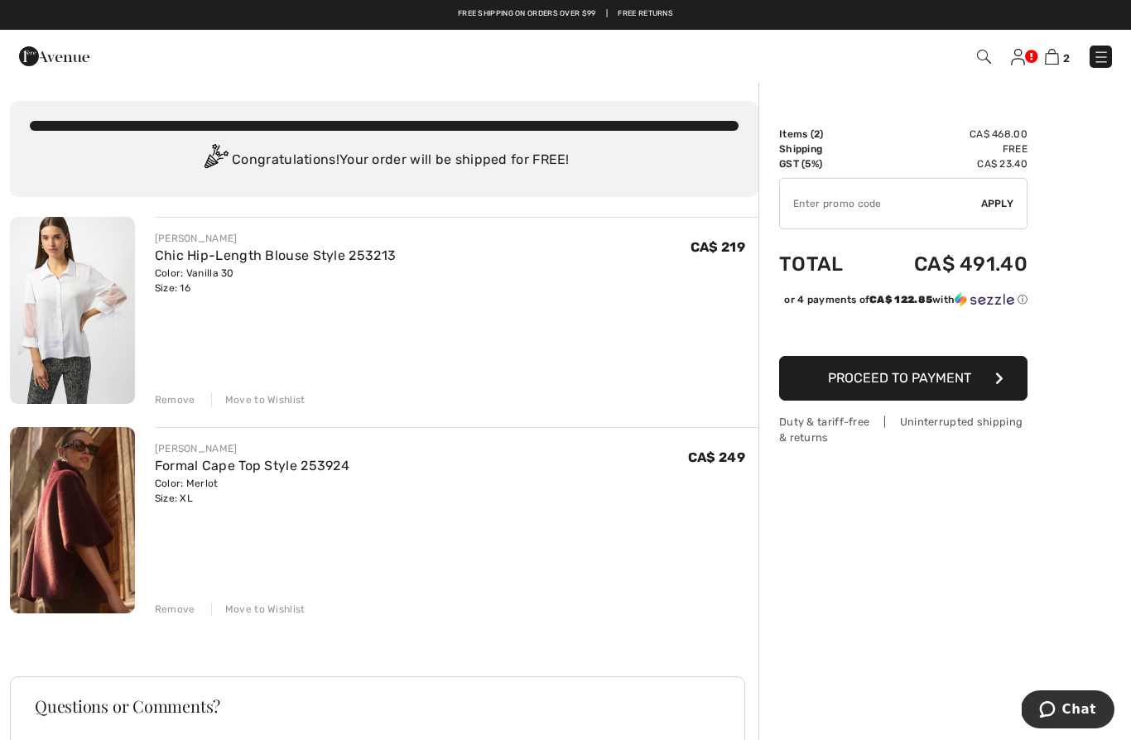
click at [172, 399] on div "Remove" at bounding box center [175, 399] width 41 height 15
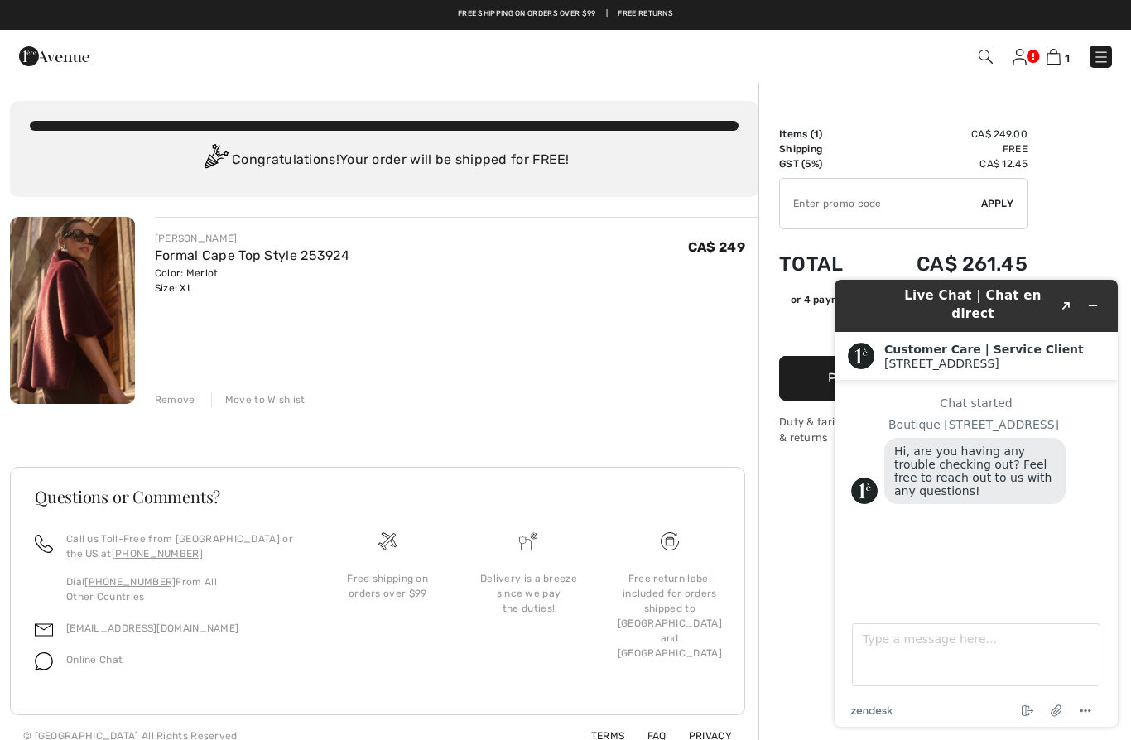
click at [1099, 54] on img at bounding box center [1101, 57] width 17 height 17
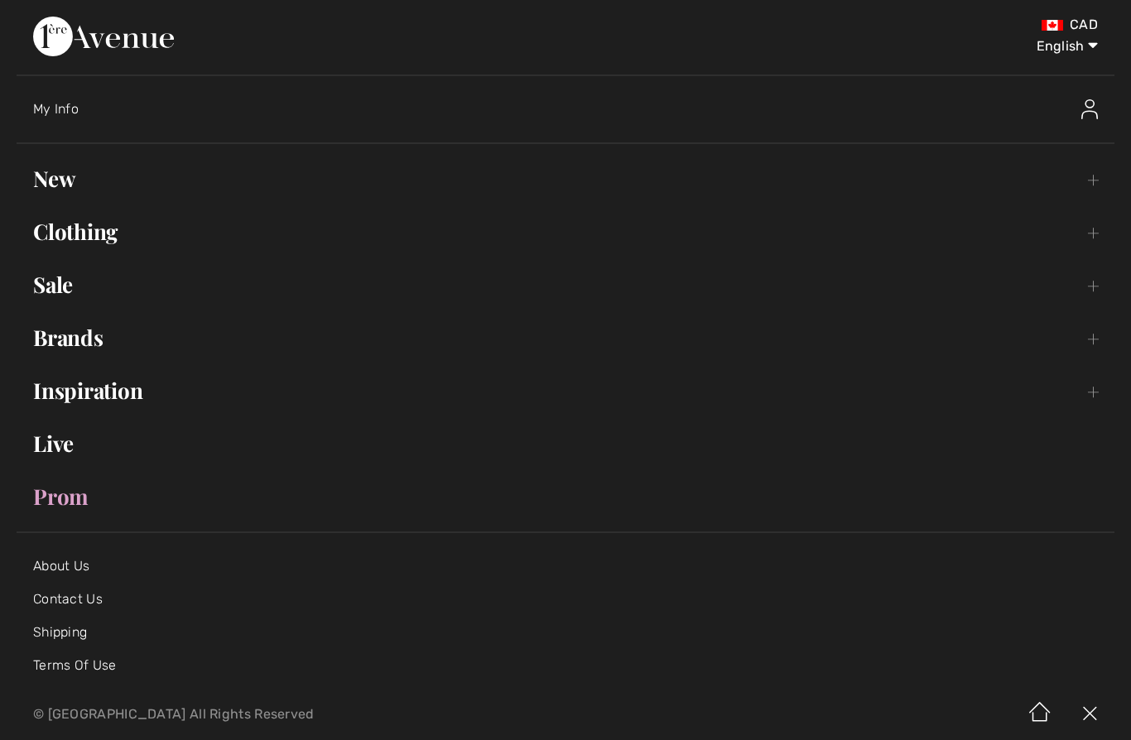
click at [46, 278] on link "Sale Toggle submenu" at bounding box center [566, 285] width 1098 height 36
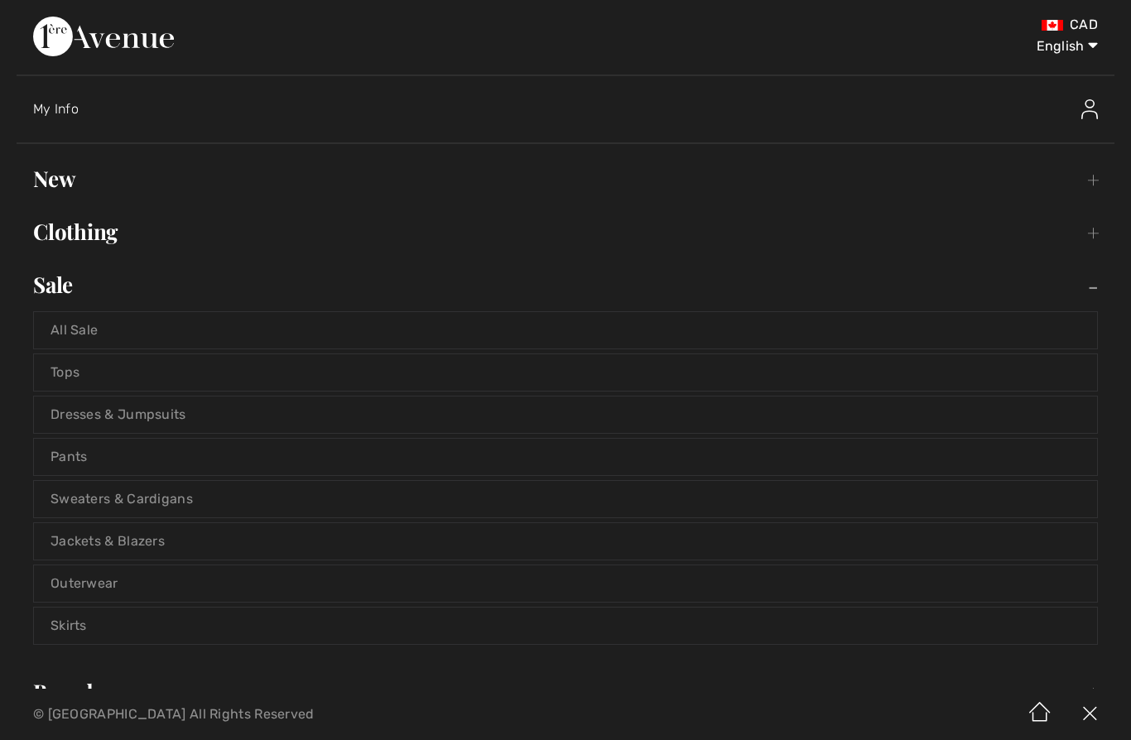
click at [74, 326] on link "All Sale" at bounding box center [565, 330] width 1063 height 36
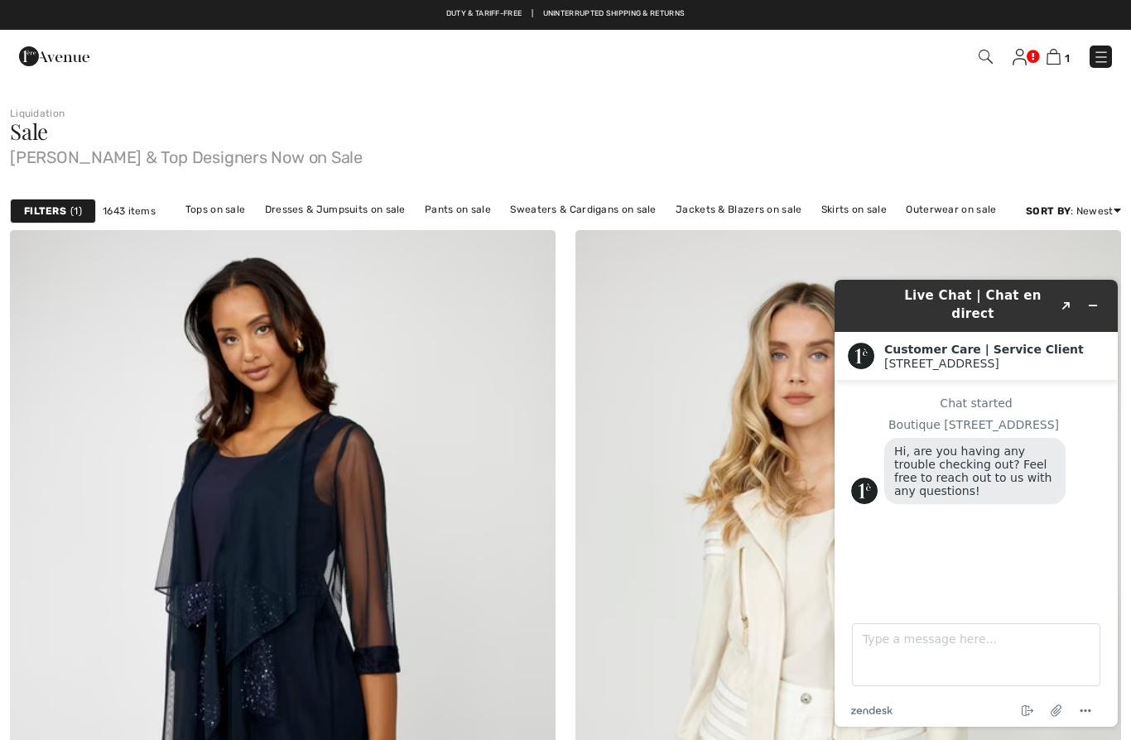
click at [59, 208] on strong "Filters" at bounding box center [45, 211] width 42 height 15
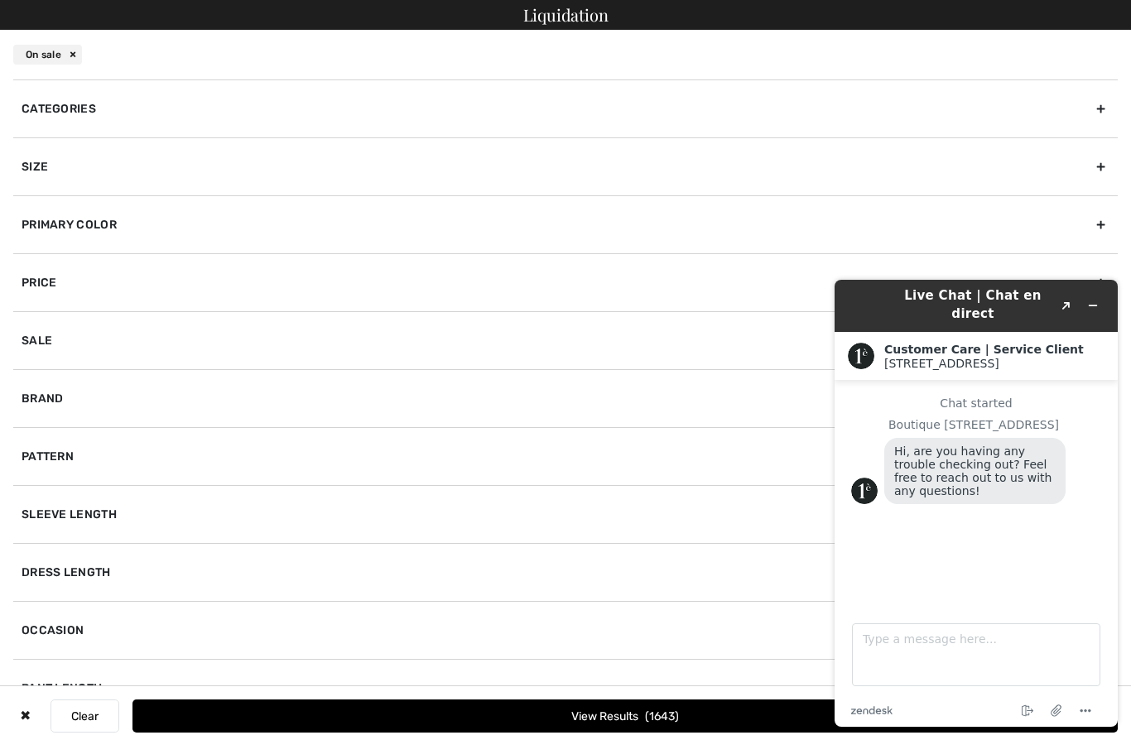
click at [228, 391] on div "Brand" at bounding box center [565, 398] width 1104 height 58
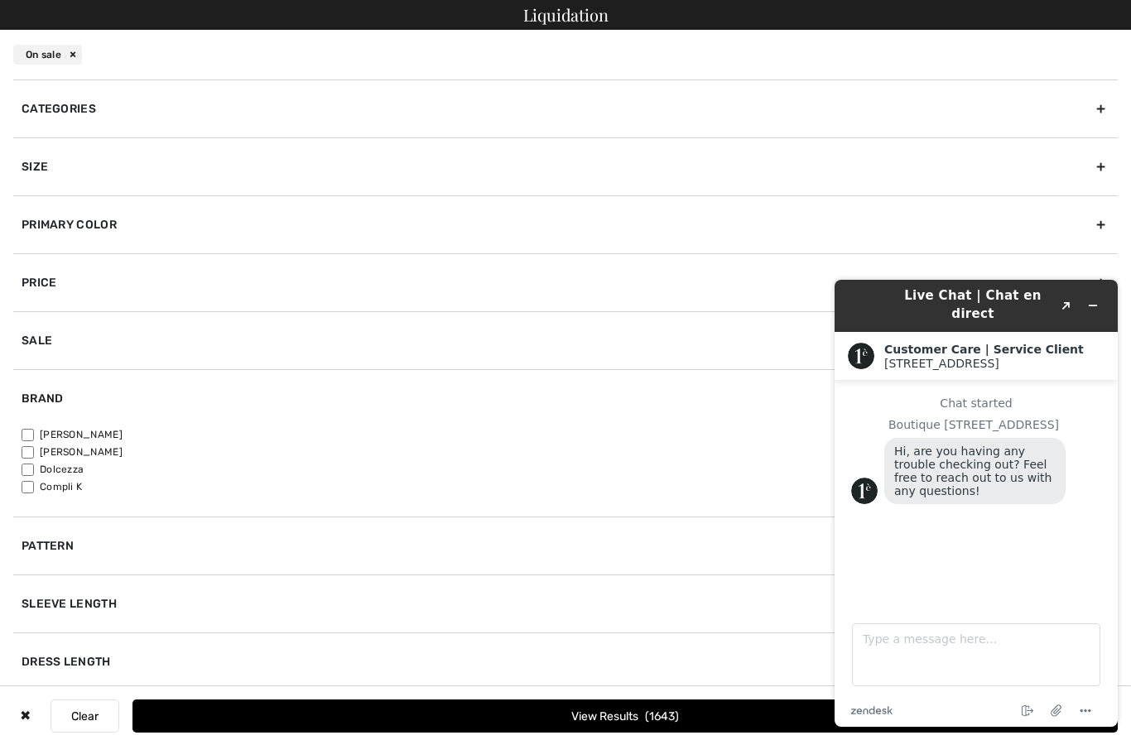
click at [42, 432] on label "[PERSON_NAME]" at bounding box center [570, 434] width 1096 height 15
click at [34, 432] on input"] "[PERSON_NAME]" at bounding box center [28, 435] width 12 height 12
checkbox input"] "true"
click at [473, 708] on button "View Results 1266" at bounding box center [624, 715] width 985 height 33
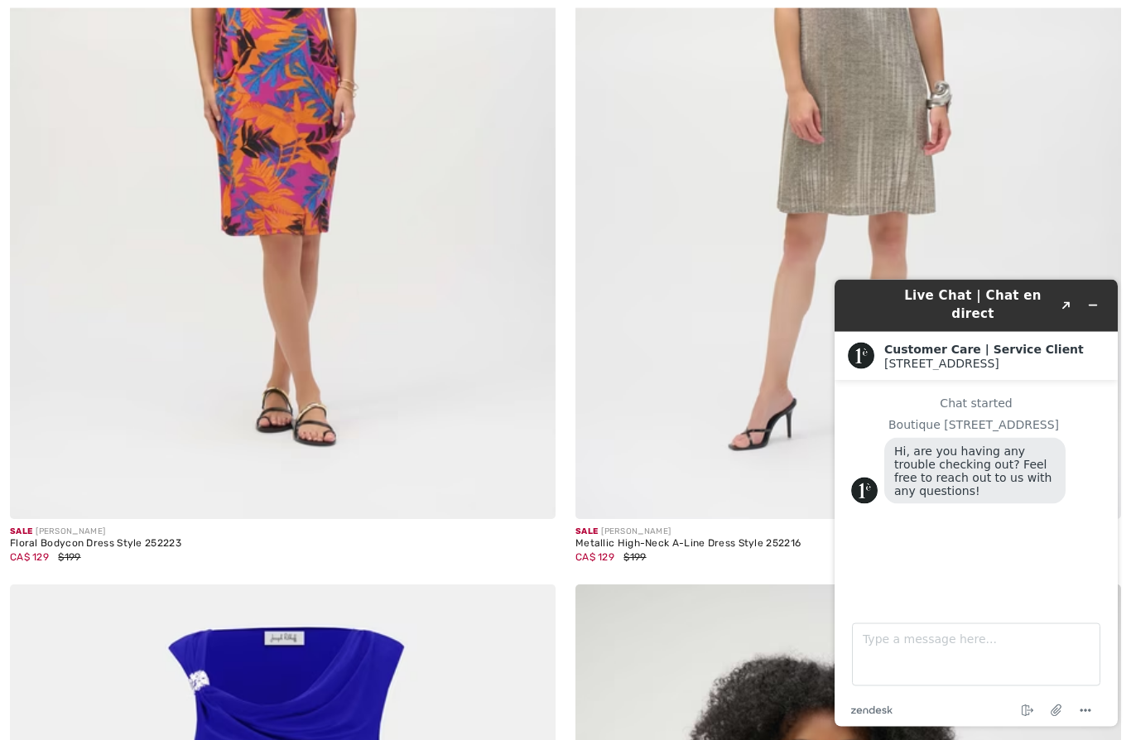
scroll to position [14120, 0]
click at [1070, 306] on icon "Created with Sketch." at bounding box center [1066, 305] width 10 height 8
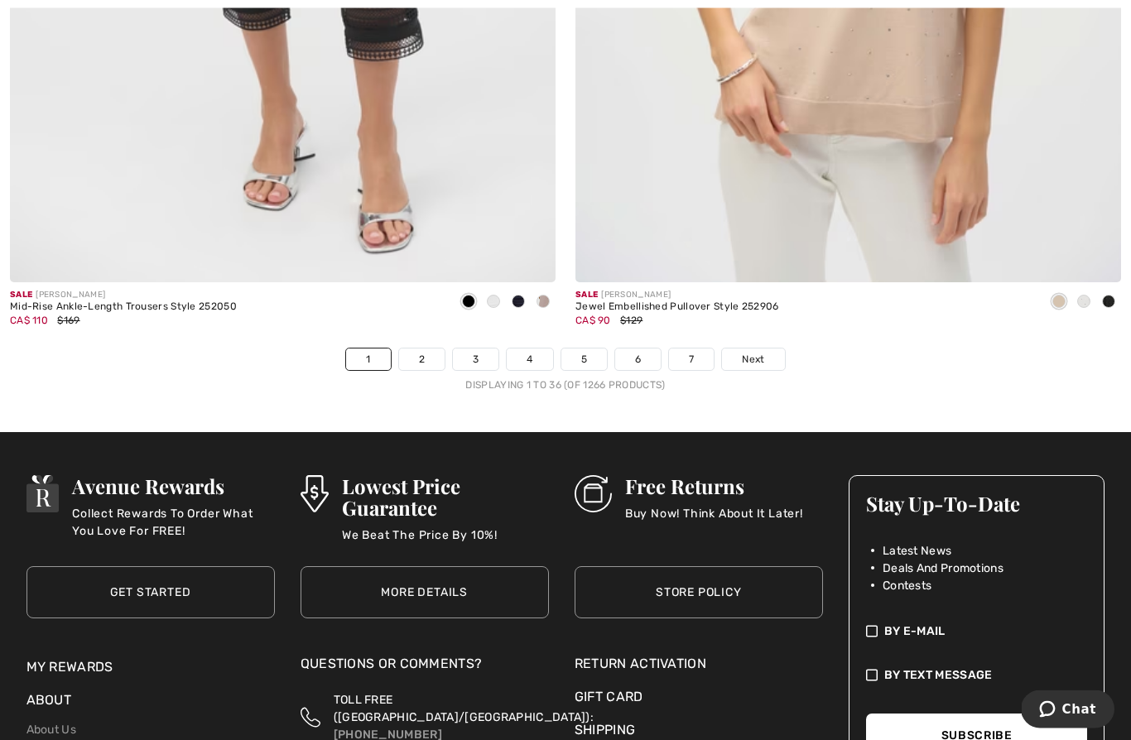
scroll to position [16123, 0]
click at [747, 352] on span "Next" at bounding box center [753, 359] width 22 height 15
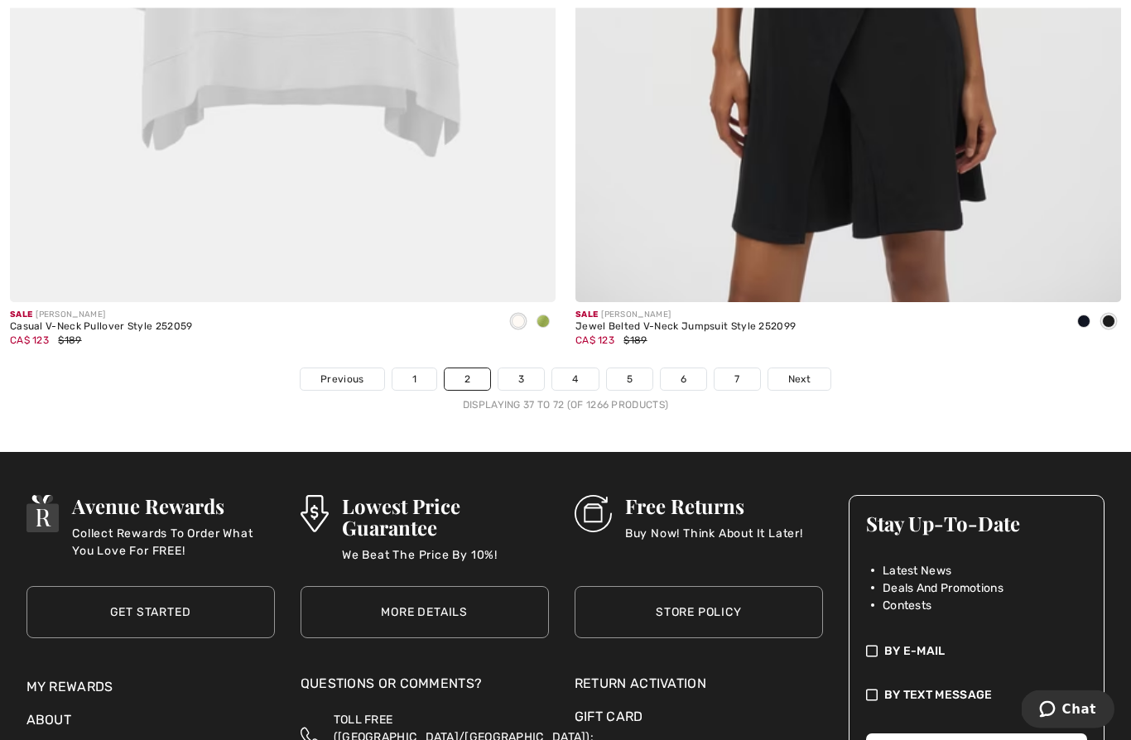
scroll to position [16104, 0]
click at [810, 368] on link "Next" at bounding box center [799, 379] width 62 height 22
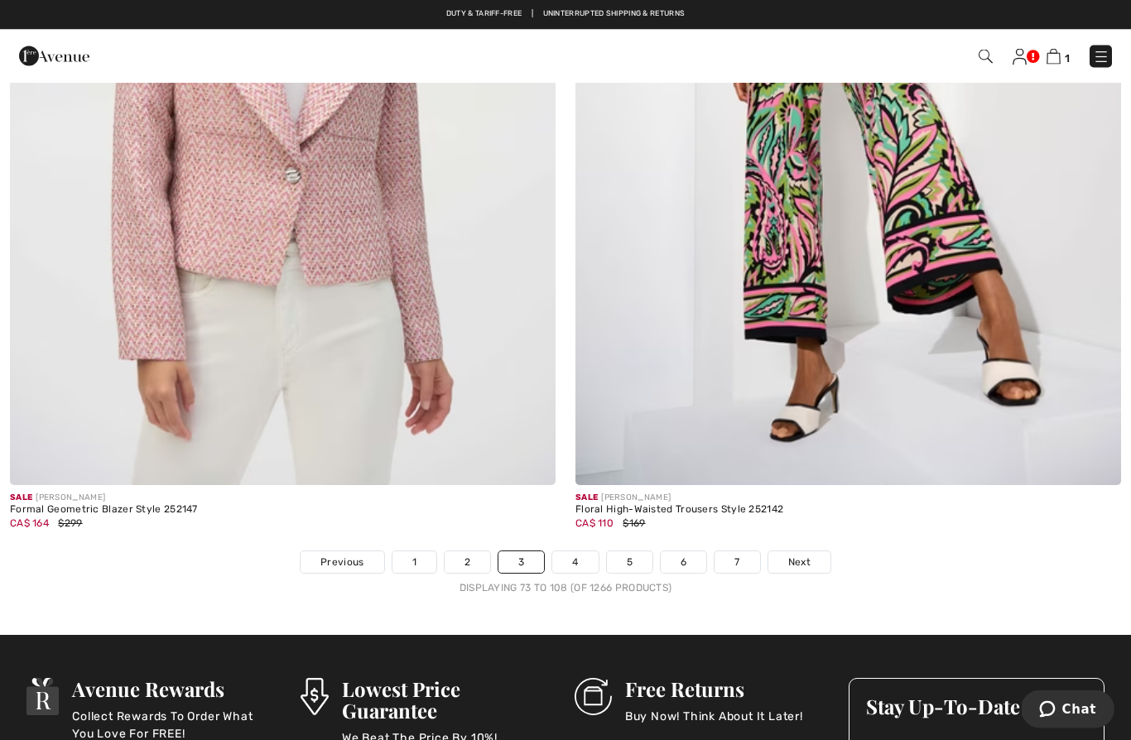
scroll to position [15921, 0]
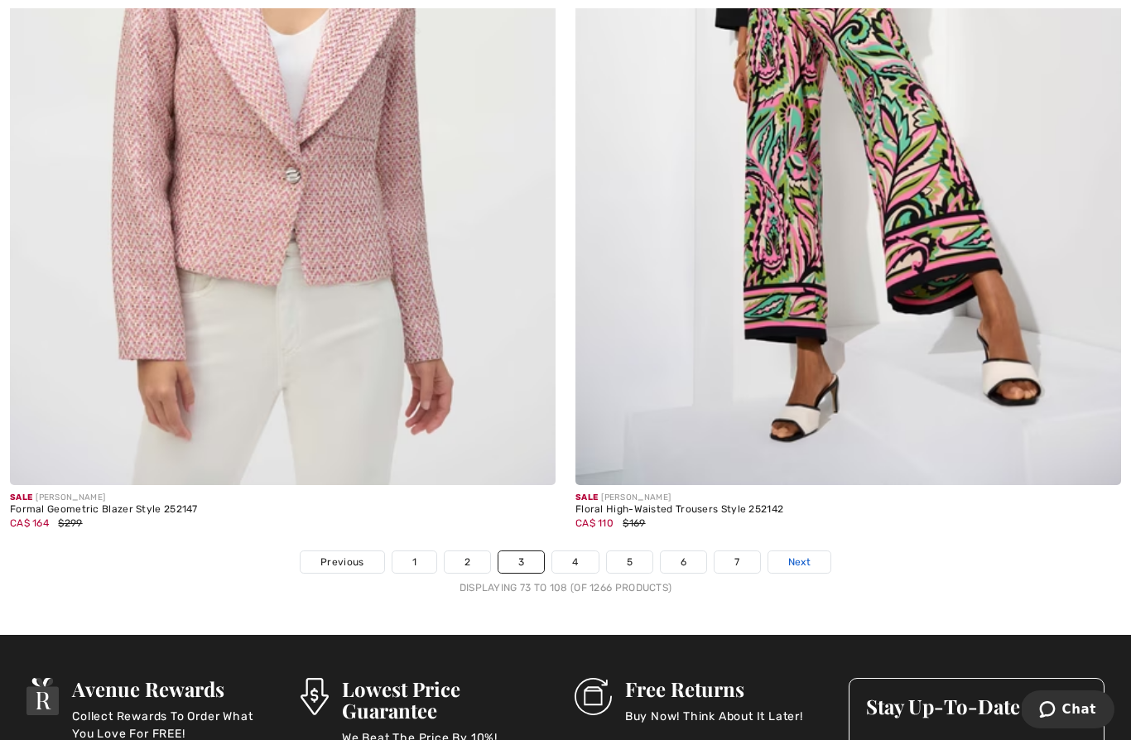
click at [804, 555] on span "Next" at bounding box center [799, 562] width 22 height 15
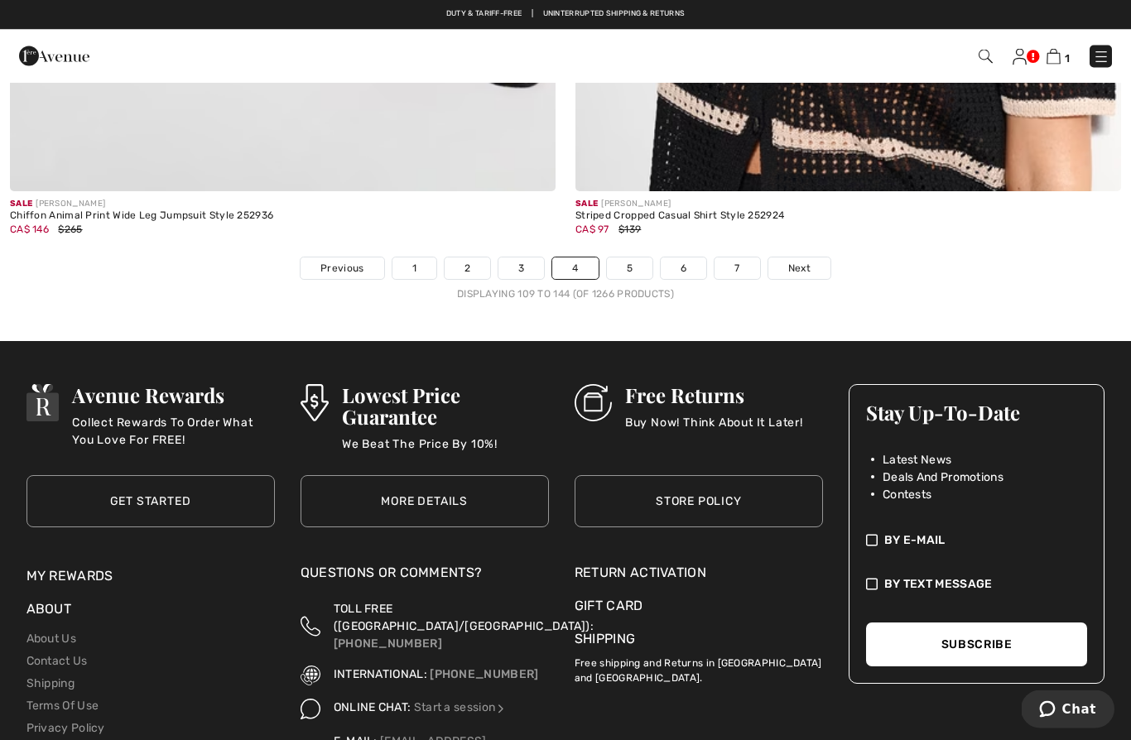
scroll to position [16214, 0]
click at [790, 261] on span "Next" at bounding box center [799, 268] width 22 height 15
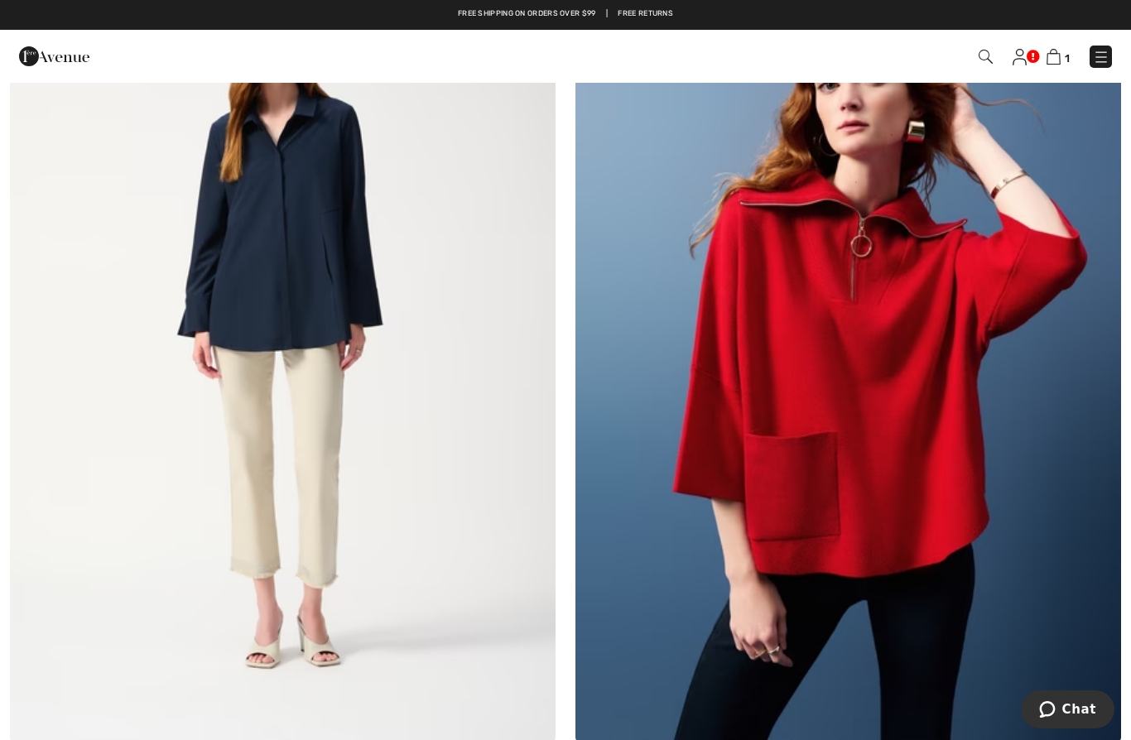
scroll to position [15569, 0]
